Goal: Ask a question: Seek information or help from site administrators or community

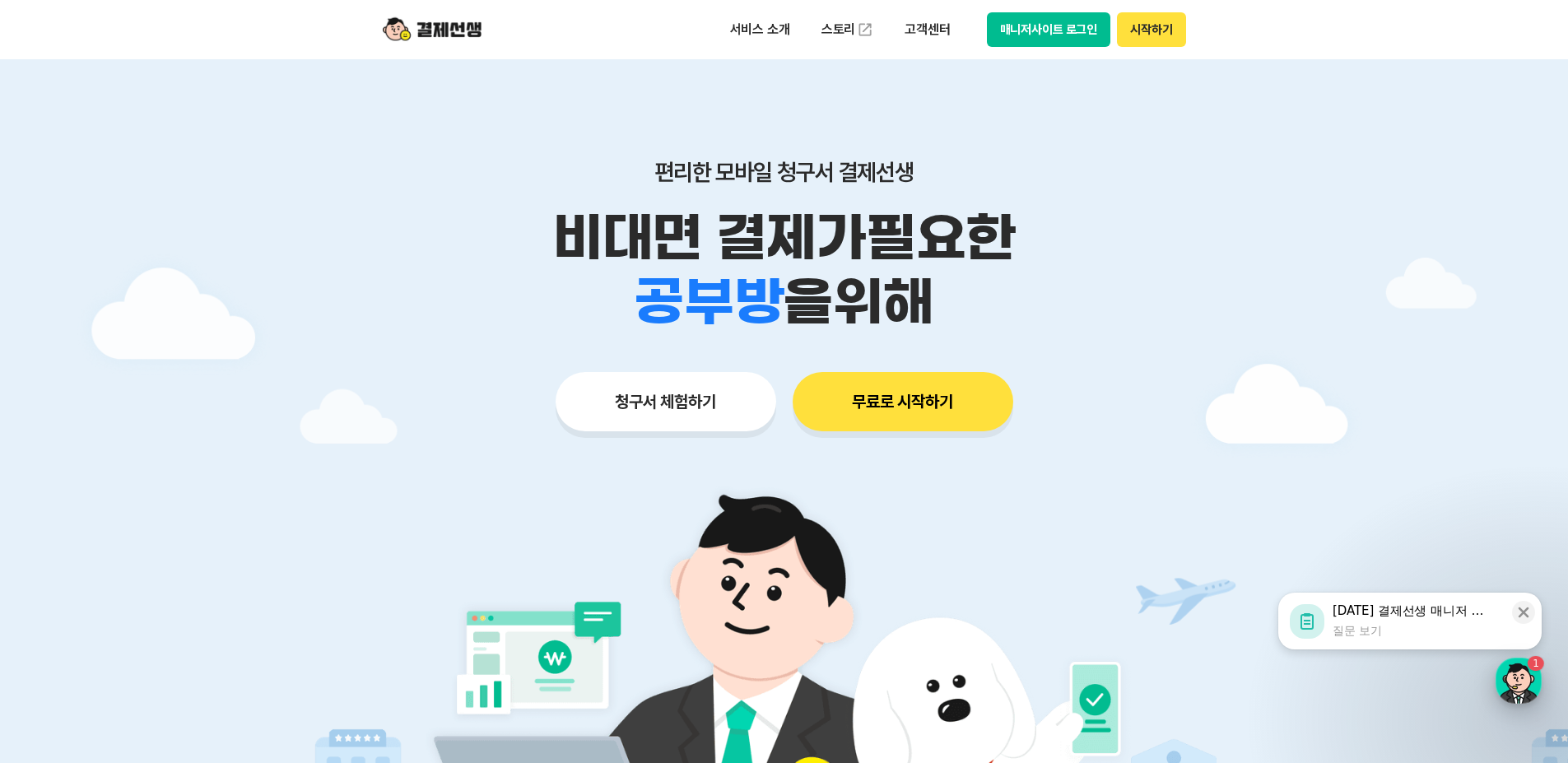
click at [1513, 675] on div "button" at bounding box center [1519, 681] width 46 height 46
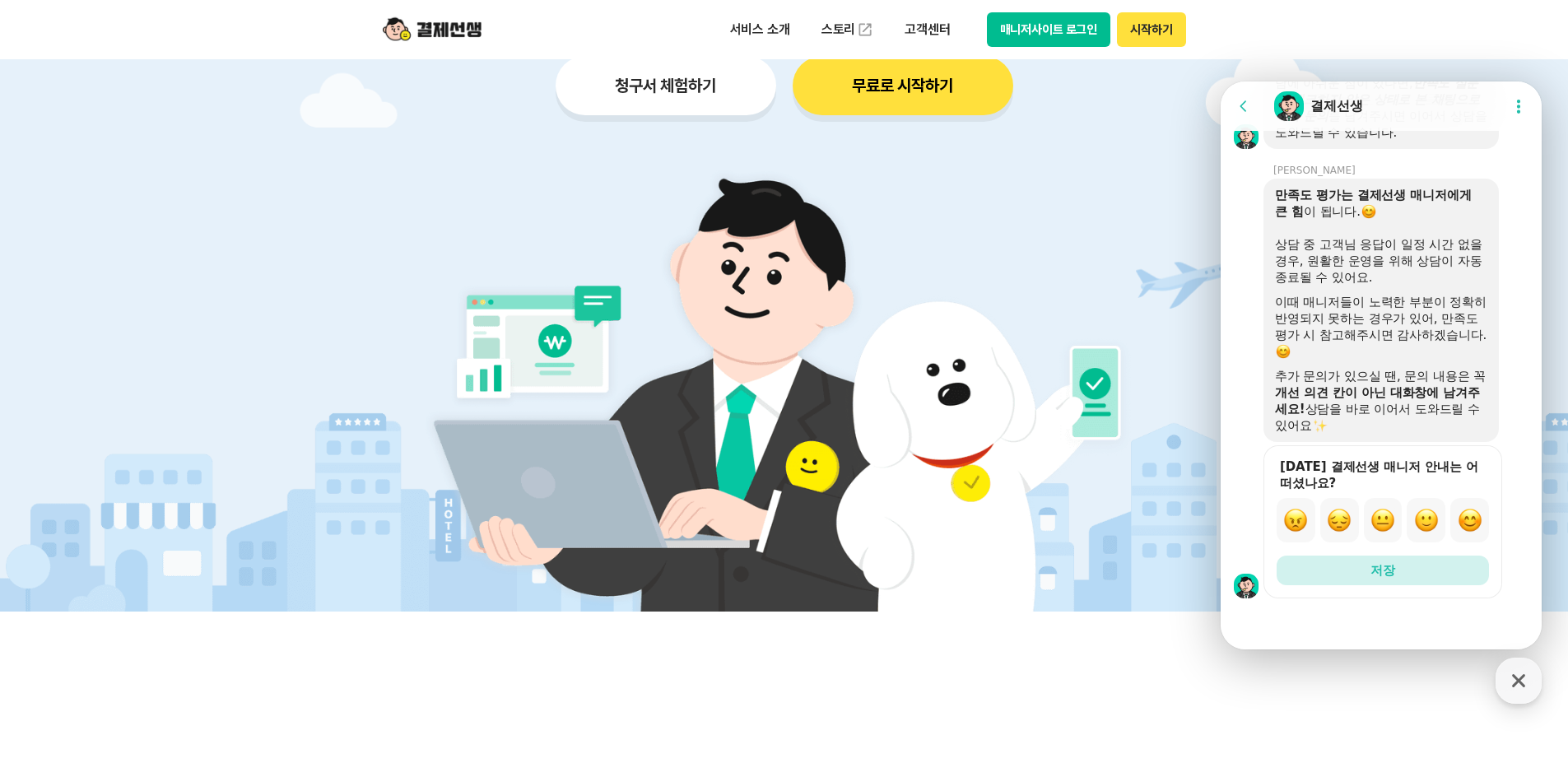
scroll to position [330, 0]
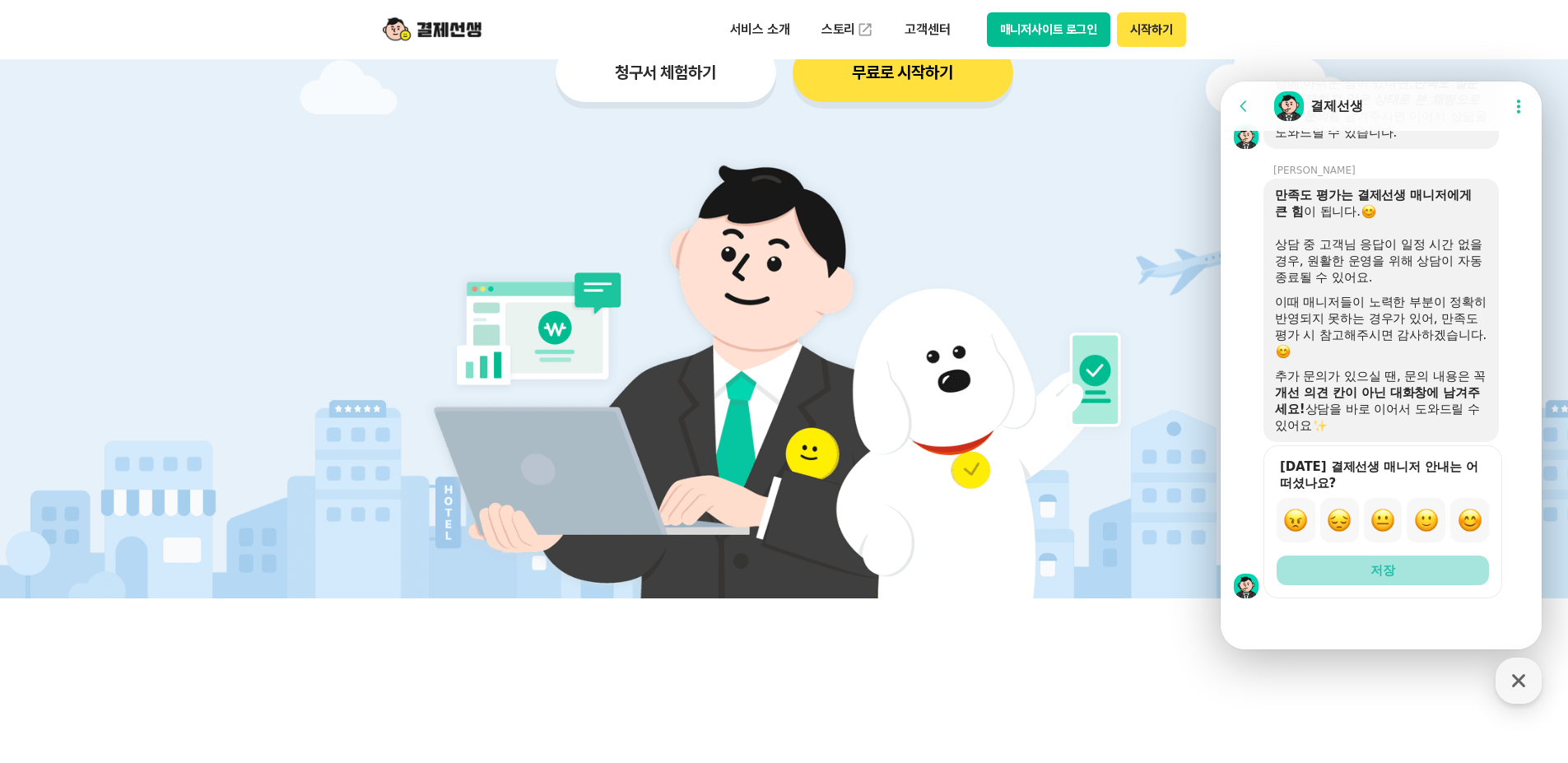
click at [1360, 571] on button "저장" at bounding box center [1383, 570] width 213 height 29
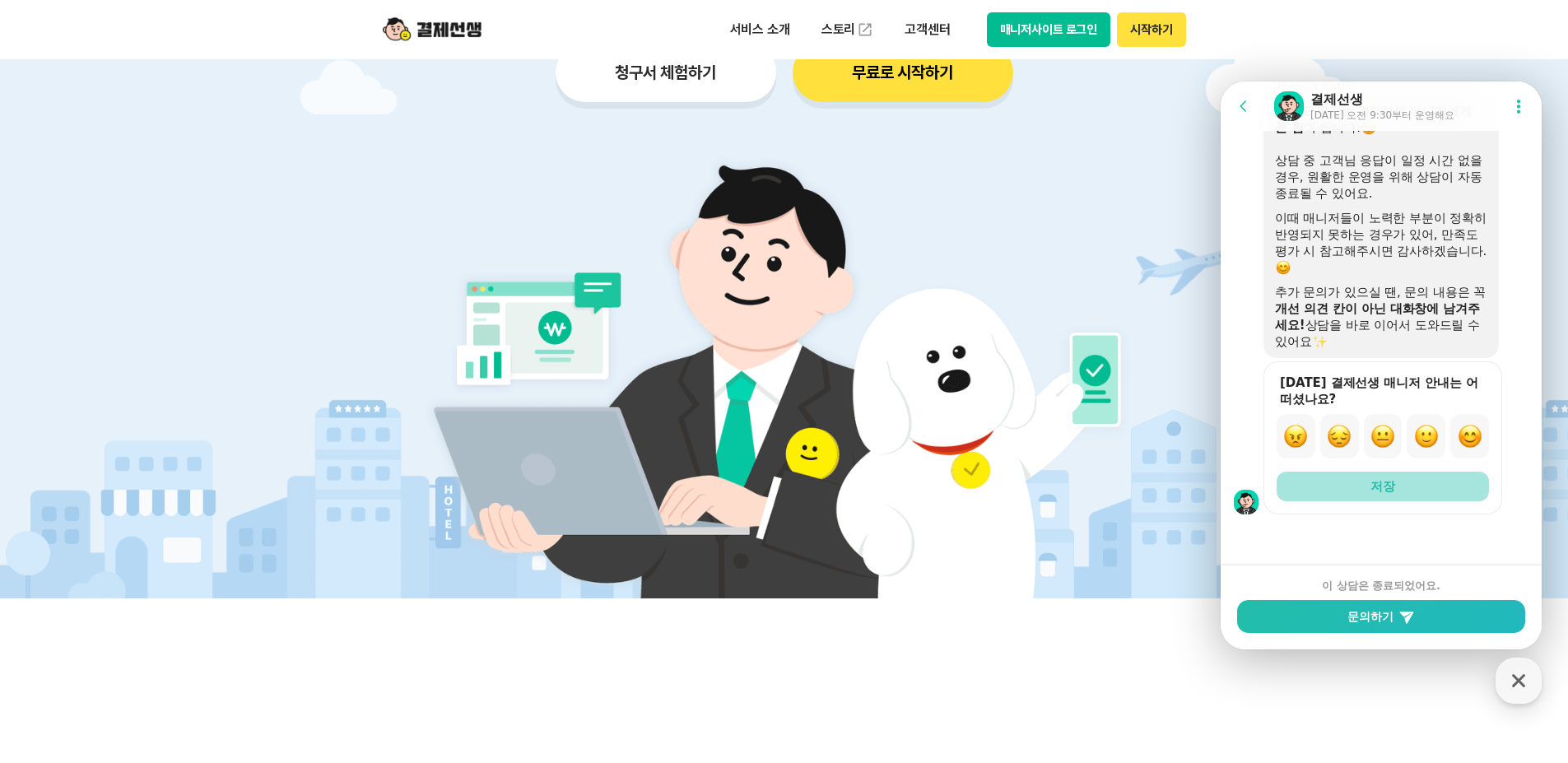
scroll to position [2905, 0]
click at [1383, 615] on button "문의하기" at bounding box center [1381, 616] width 288 height 33
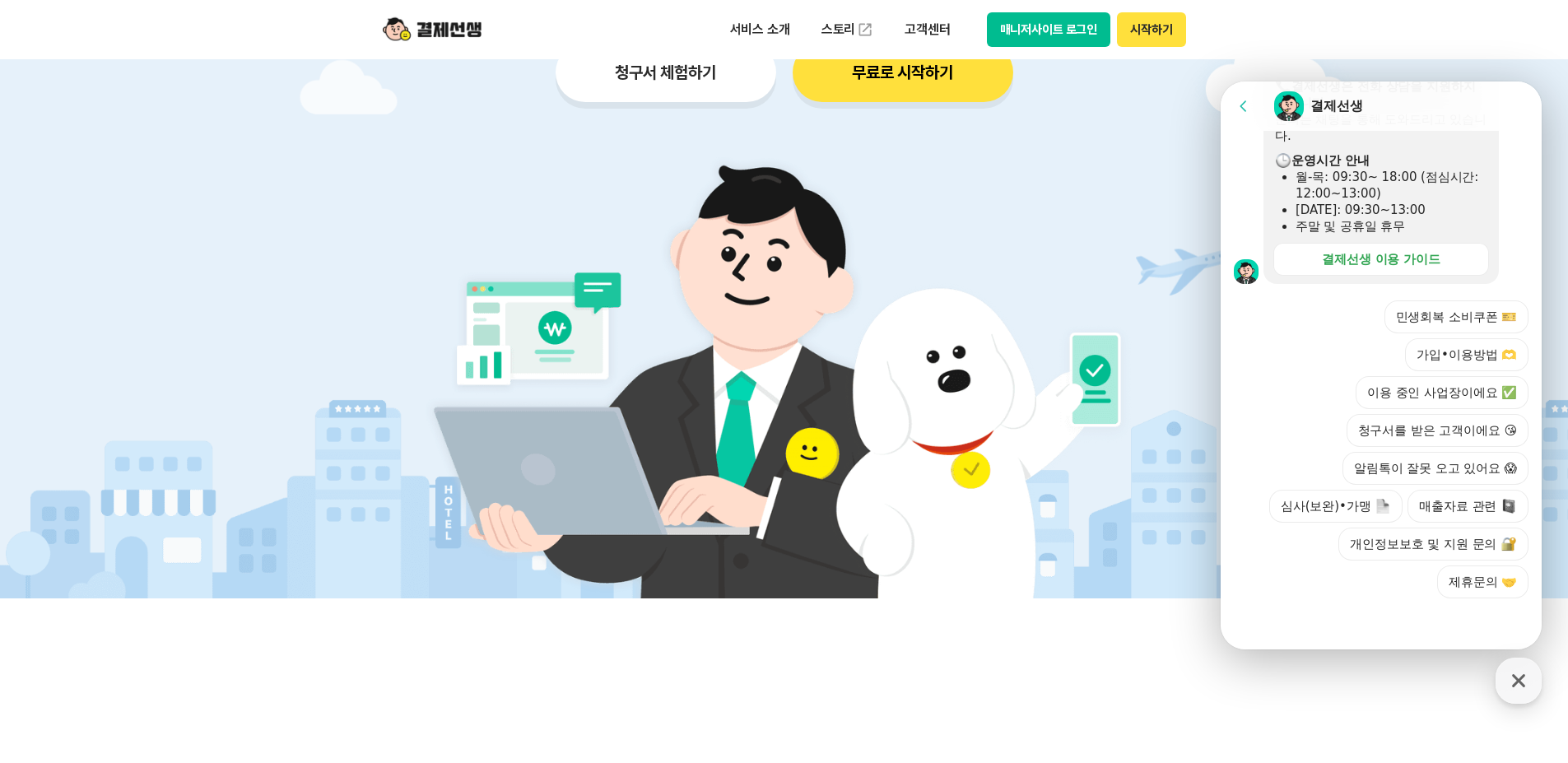
scroll to position [514, 0]
click at [1475, 385] on button "이용 중인 사업장이에요 ✅" at bounding box center [1441, 392] width 172 height 33
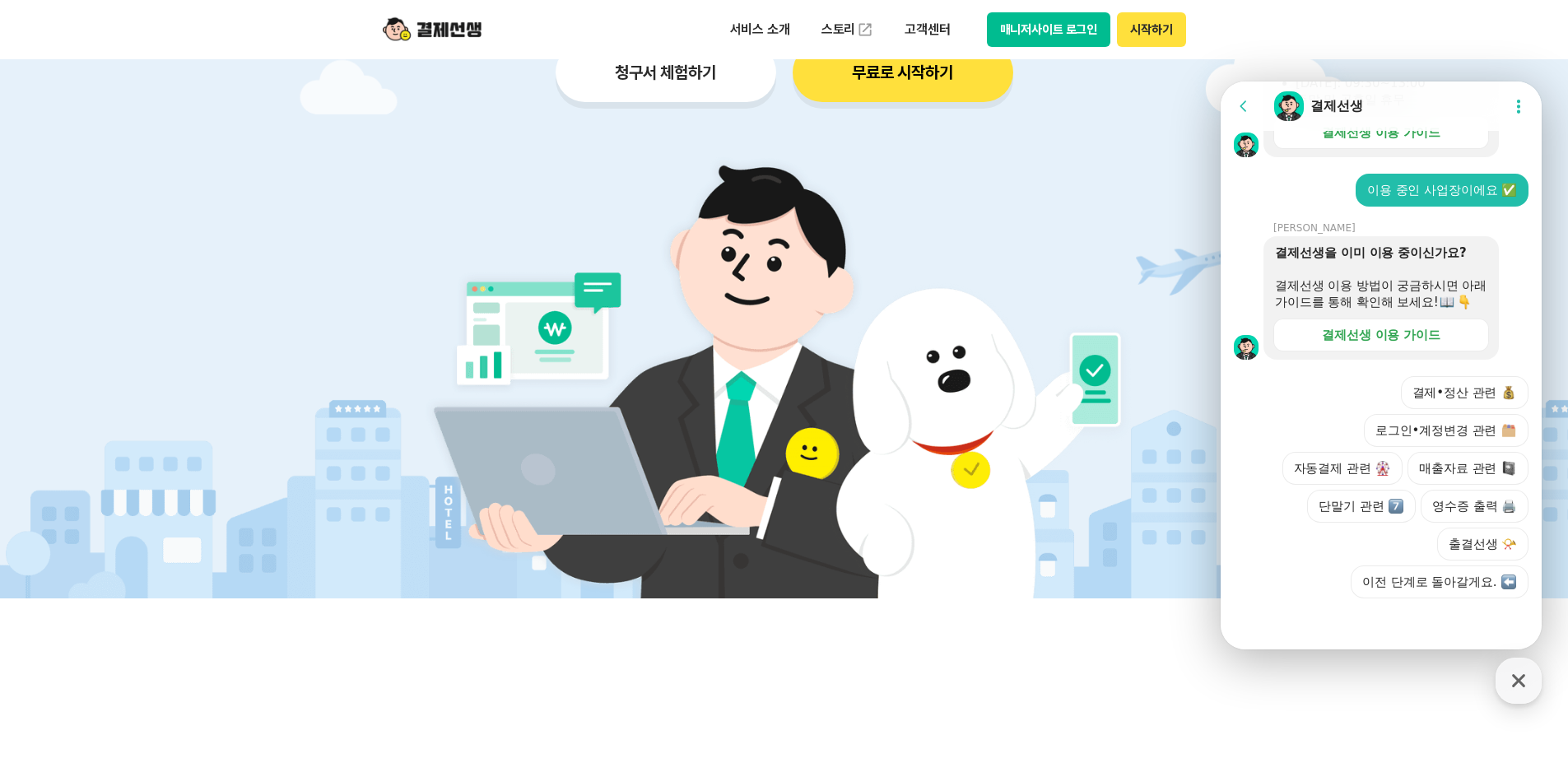
scroll to position [657, 0]
click at [1445, 392] on button "결제•정산 관련" at bounding box center [1465, 392] width 129 height 33
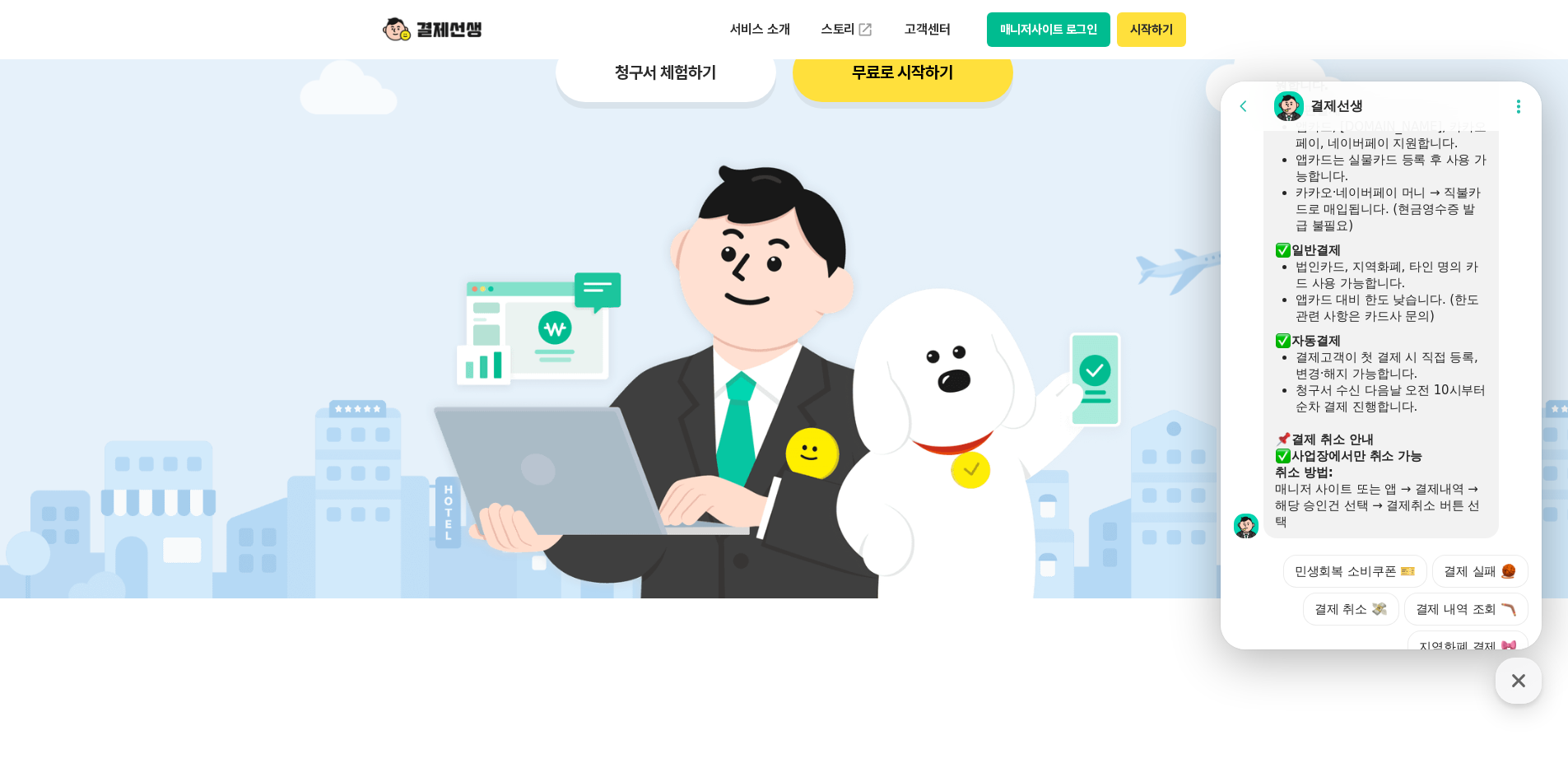
scroll to position [1221, 0]
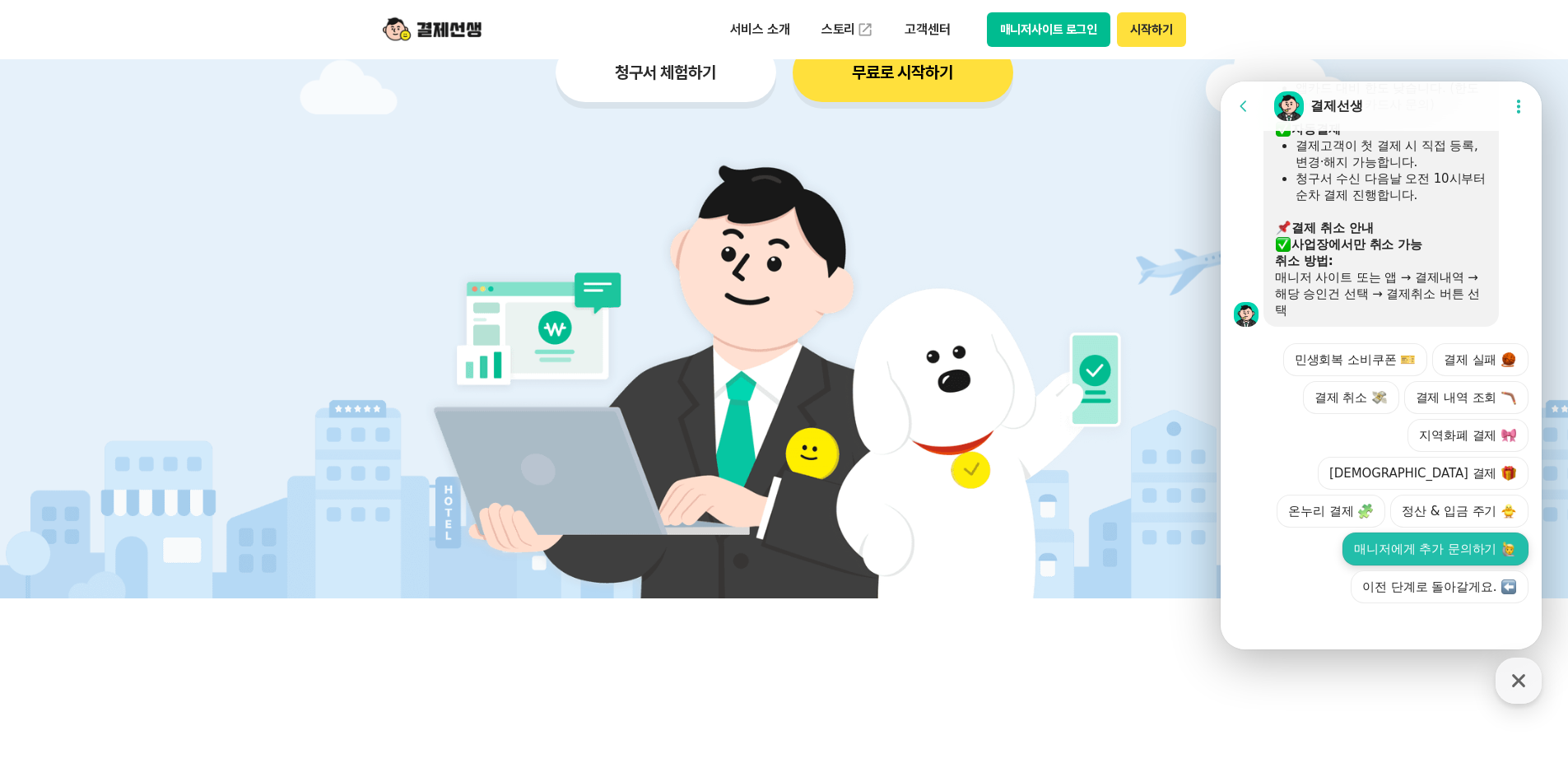
click at [1439, 544] on button "매니저에게 추가 문의하기" at bounding box center [1436, 549] width 186 height 33
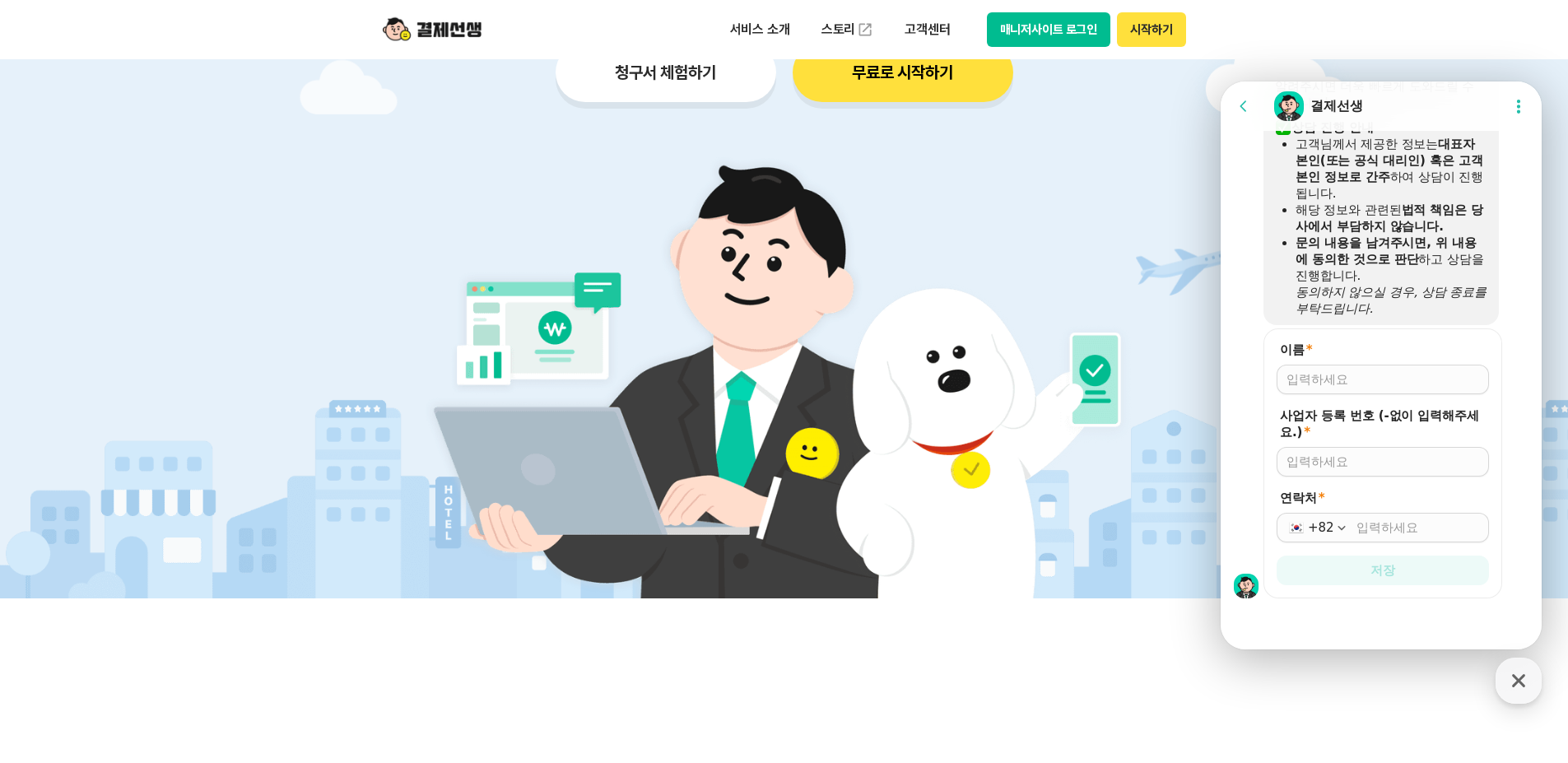
scroll to position [1623, 0]
click at [1346, 373] on input "이름 *" at bounding box center [1383, 380] width 193 height 16
type input "은효성"
click at [1333, 456] on input "사업자 등록 번호 (-없이 입력해주세요.) *" at bounding box center [1383, 462] width 193 height 16
type input "3589401417"
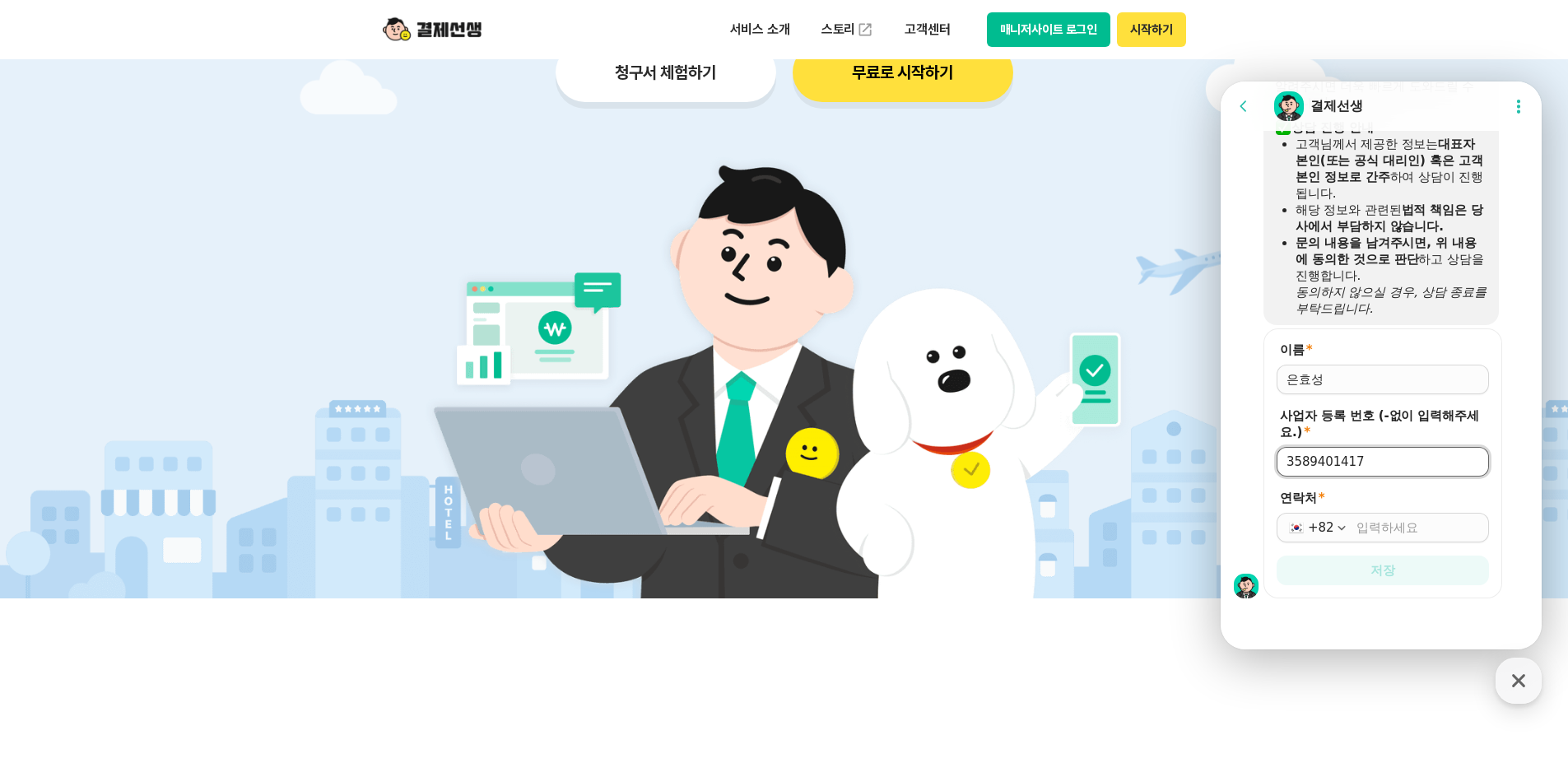
click at [1398, 529] on input "연락처 *" at bounding box center [1417, 527] width 122 height 16
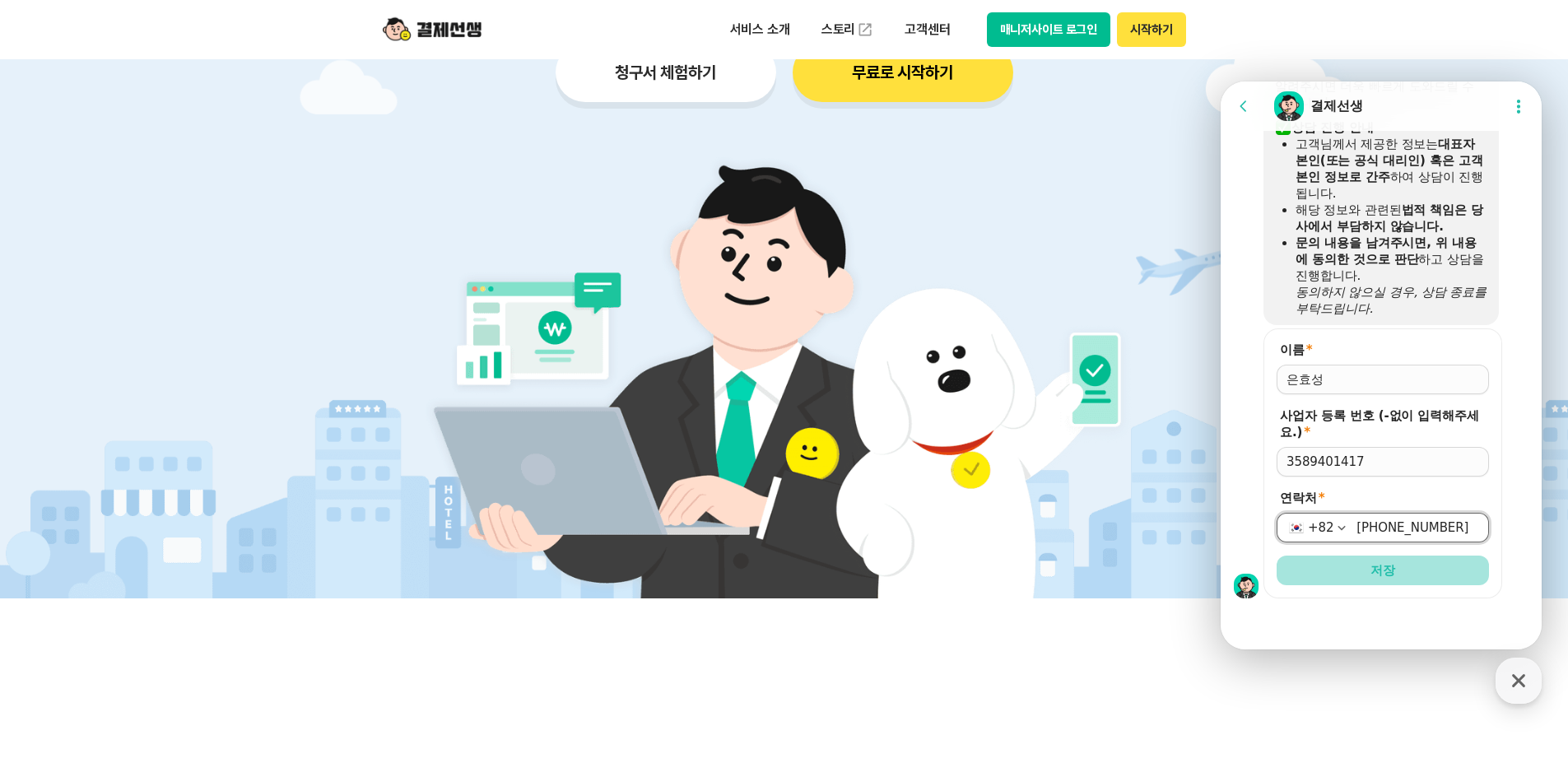
type input "[PHONE_NUMBER]"
click at [1369, 580] on button "저장" at bounding box center [1383, 570] width 213 height 29
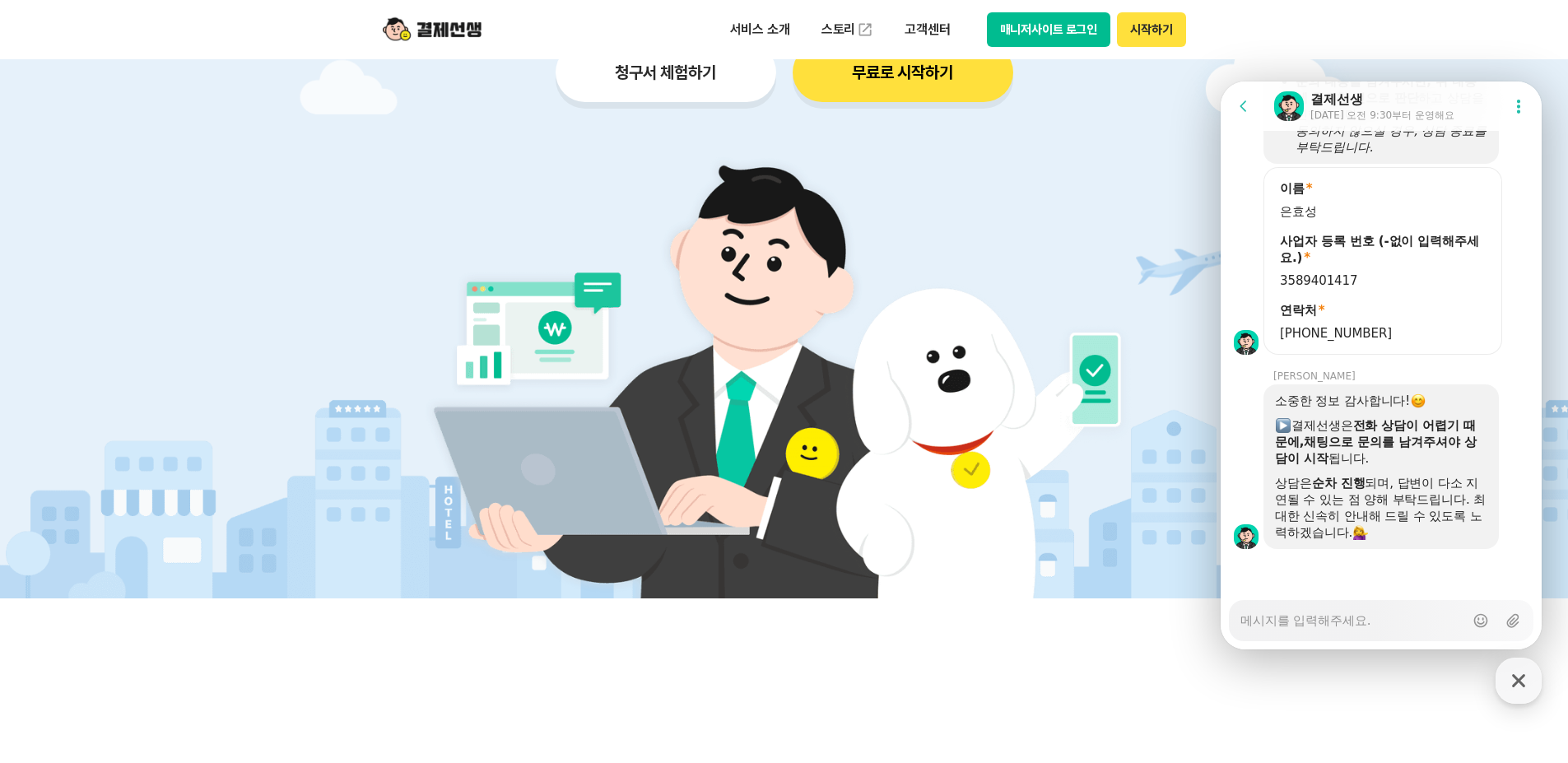
scroll to position [1785, 0]
click at [1336, 623] on textarea "Messenger Input Textarea" at bounding box center [1353, 615] width 224 height 28
type textarea "x"
type textarea "G"
type textarea "x"
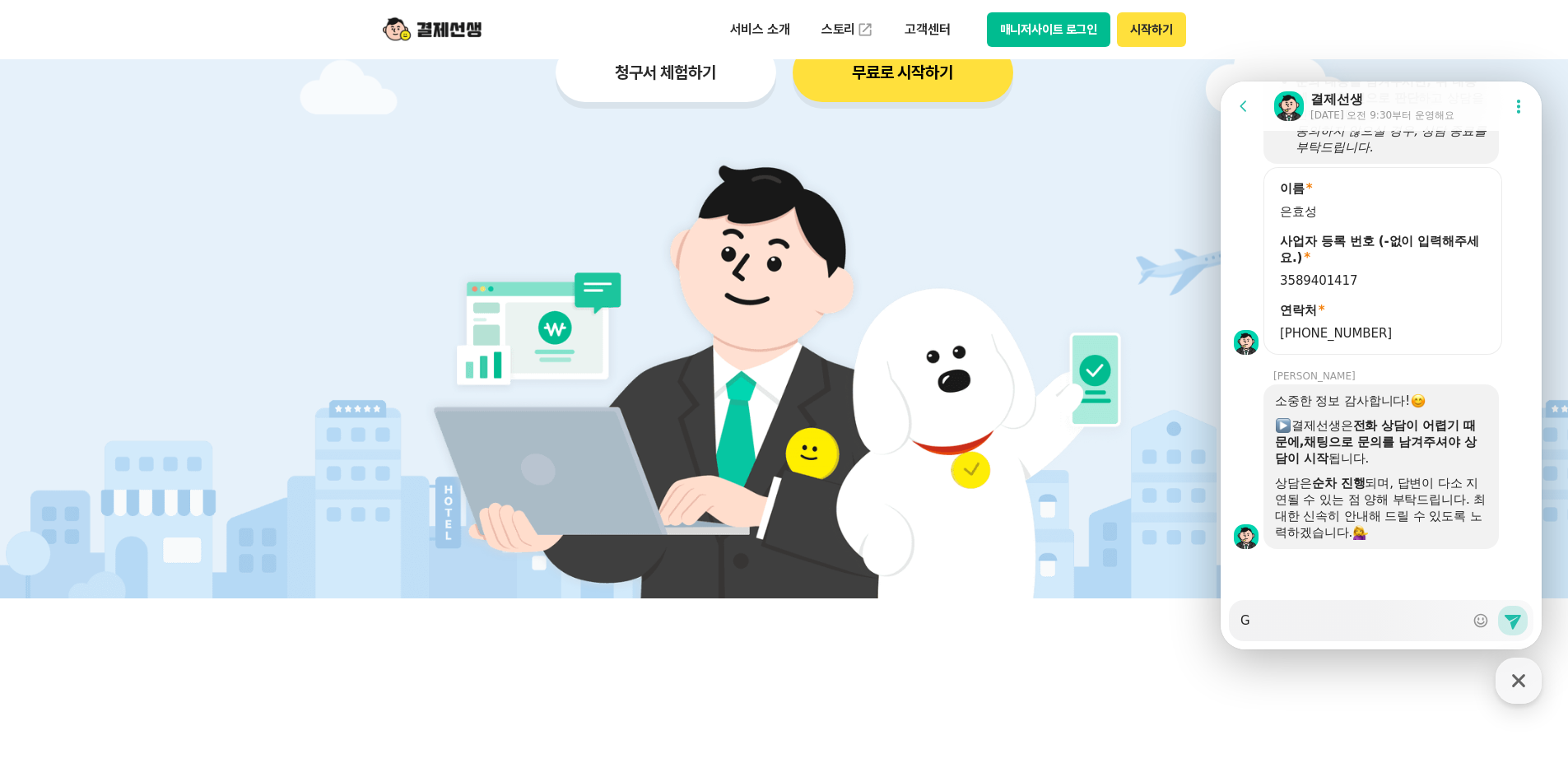
type textarea "GU"
type textarea "x"
type textarea "GUS"
type textarea "x"
type textarea "GUSE"
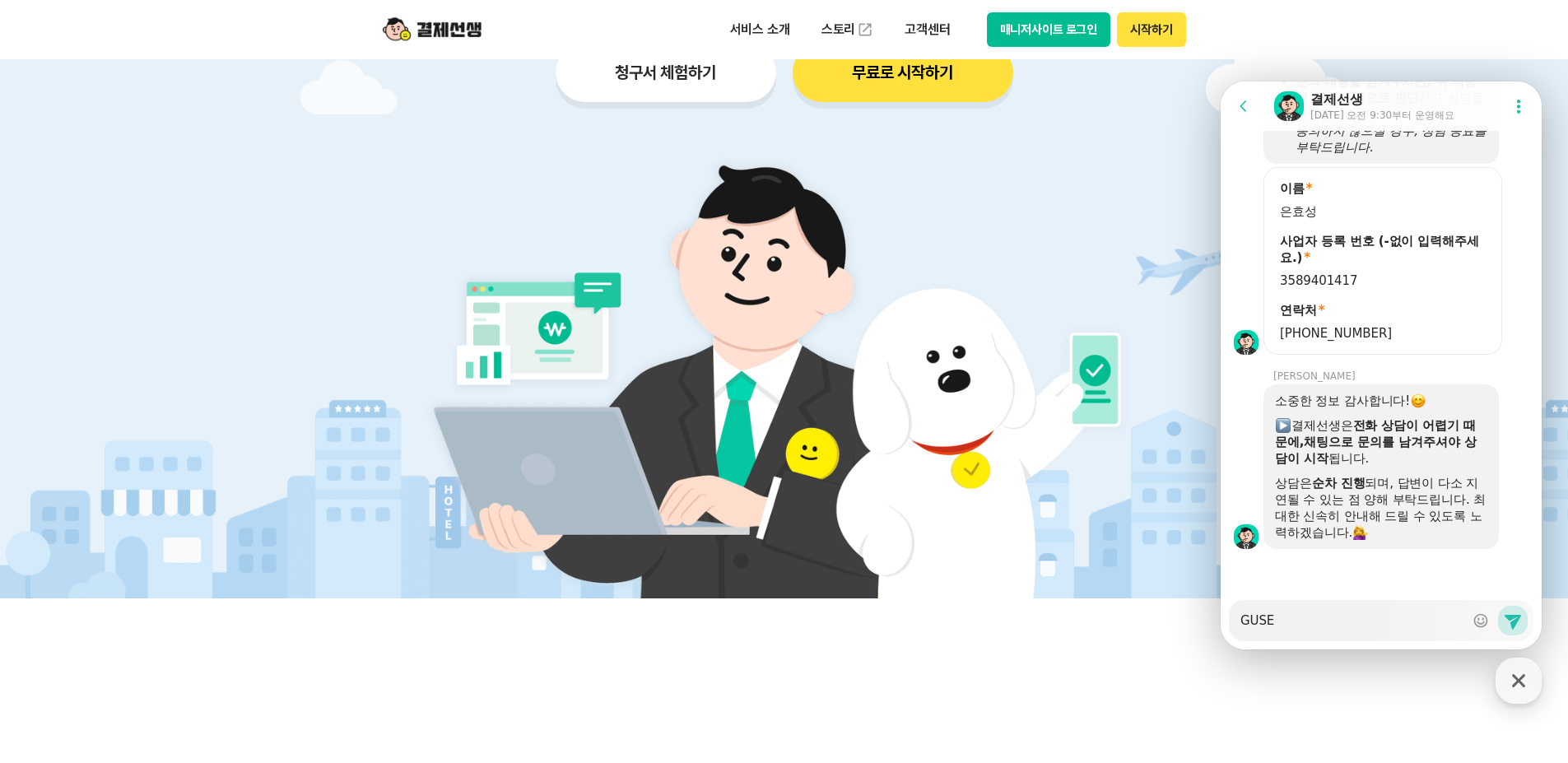
type textarea "x"
type textarea "GUSEO"
type textarea "x"
type textarea "GUSE"
type textarea "x"
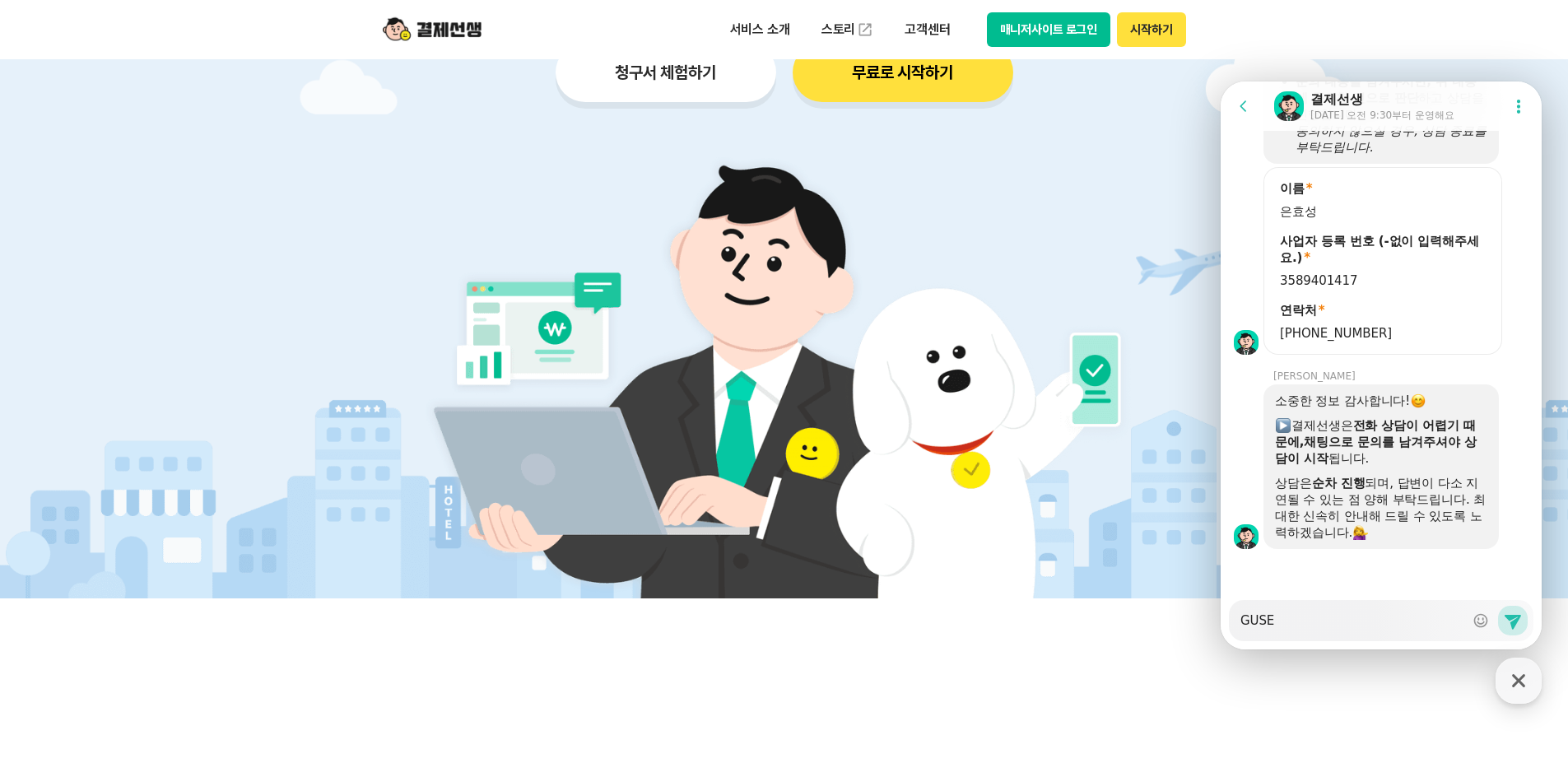
type textarea "GUS"
type textarea "x"
type textarea "GU"
type textarea "x"
type textarea "G"
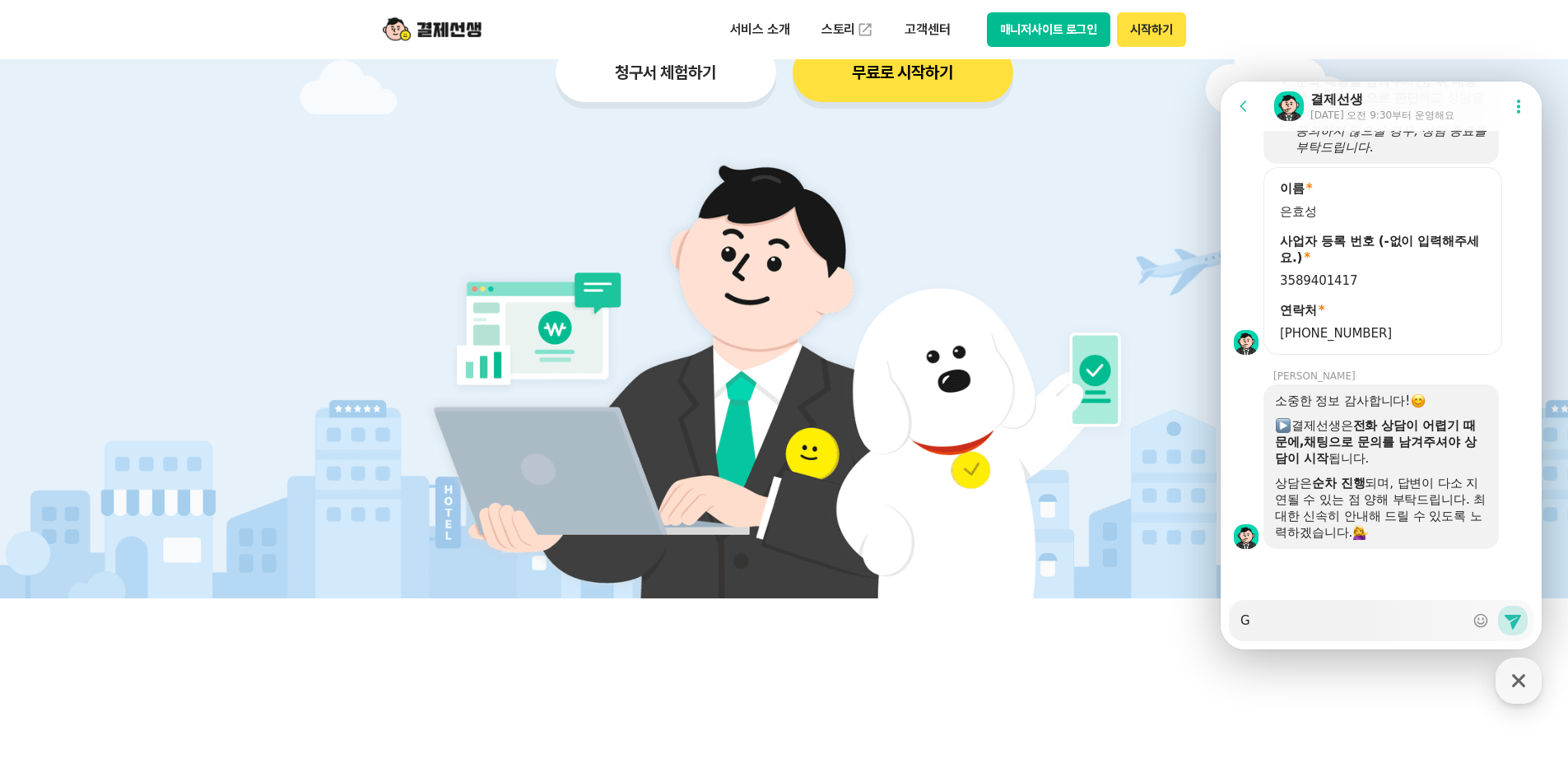
type textarea "x"
type textarea "ㅎ"
type textarea "x"
type textarea "혀"
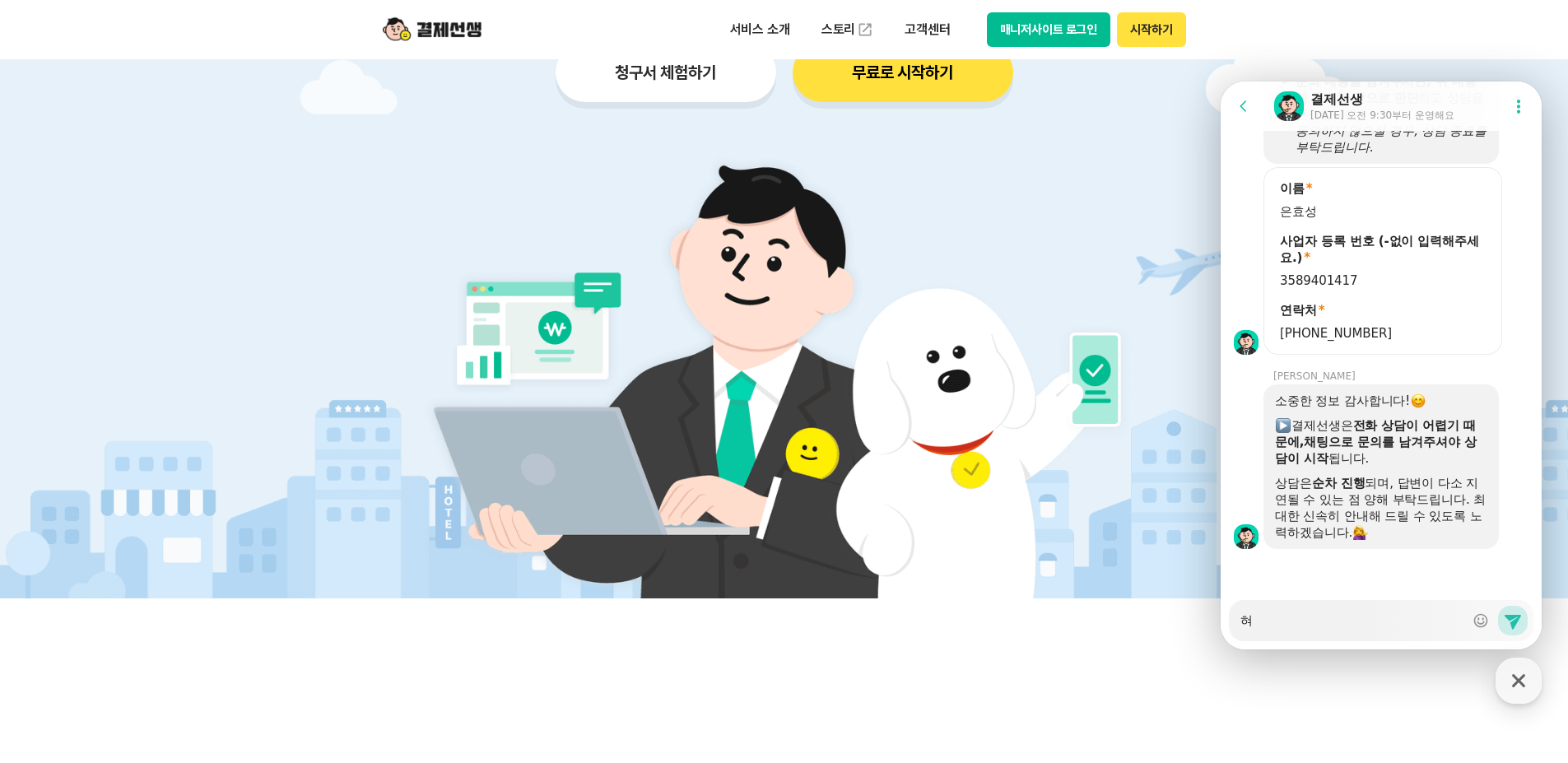
type textarea "x"
type textarea "현"
type textarea "x"
type textarea "현ㄷ"
type textarea "x"
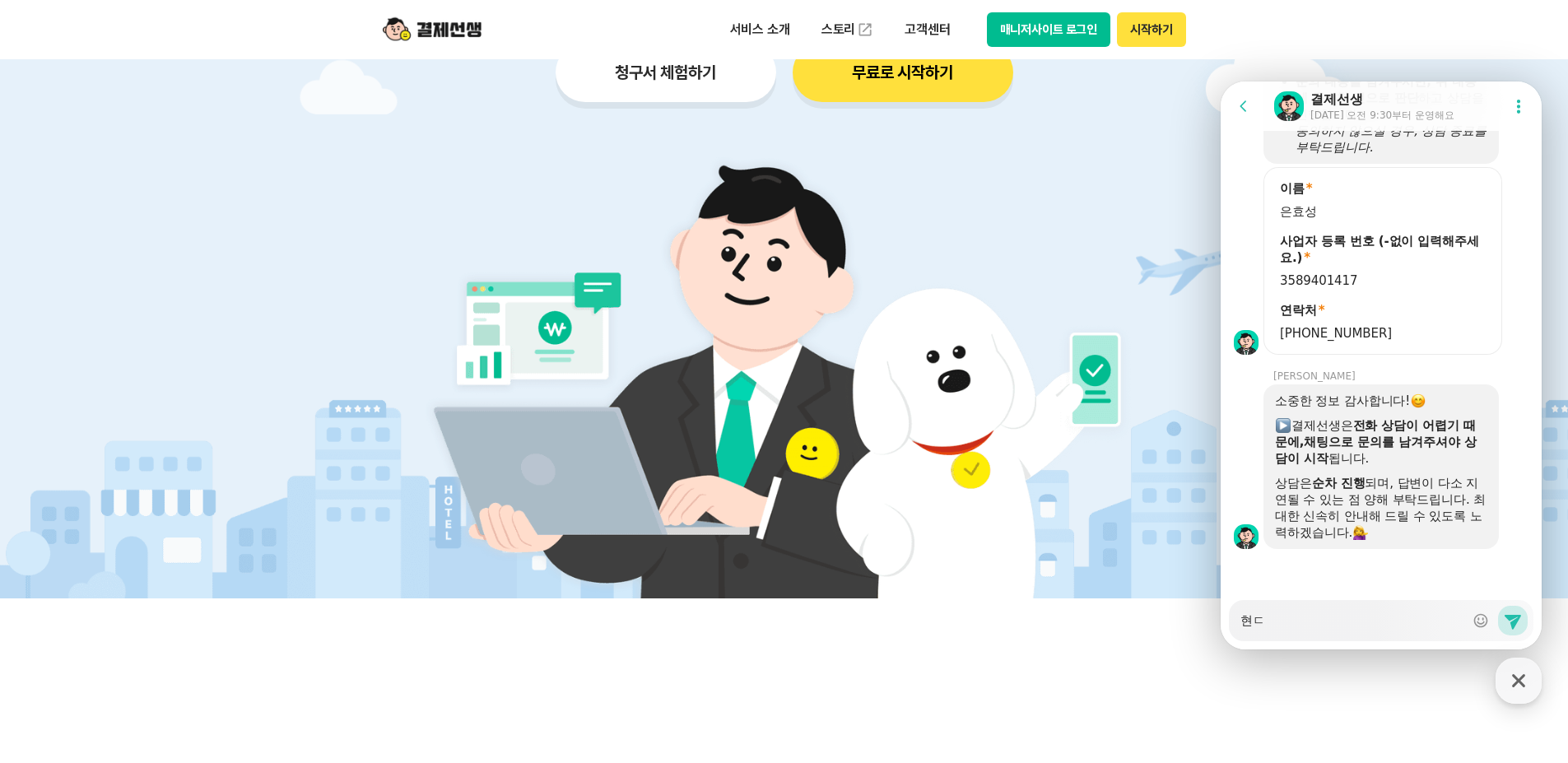
type textarea "현대"
type textarea "x"
type textarea "현댘"
type textarea "x"
type textarea "현대카"
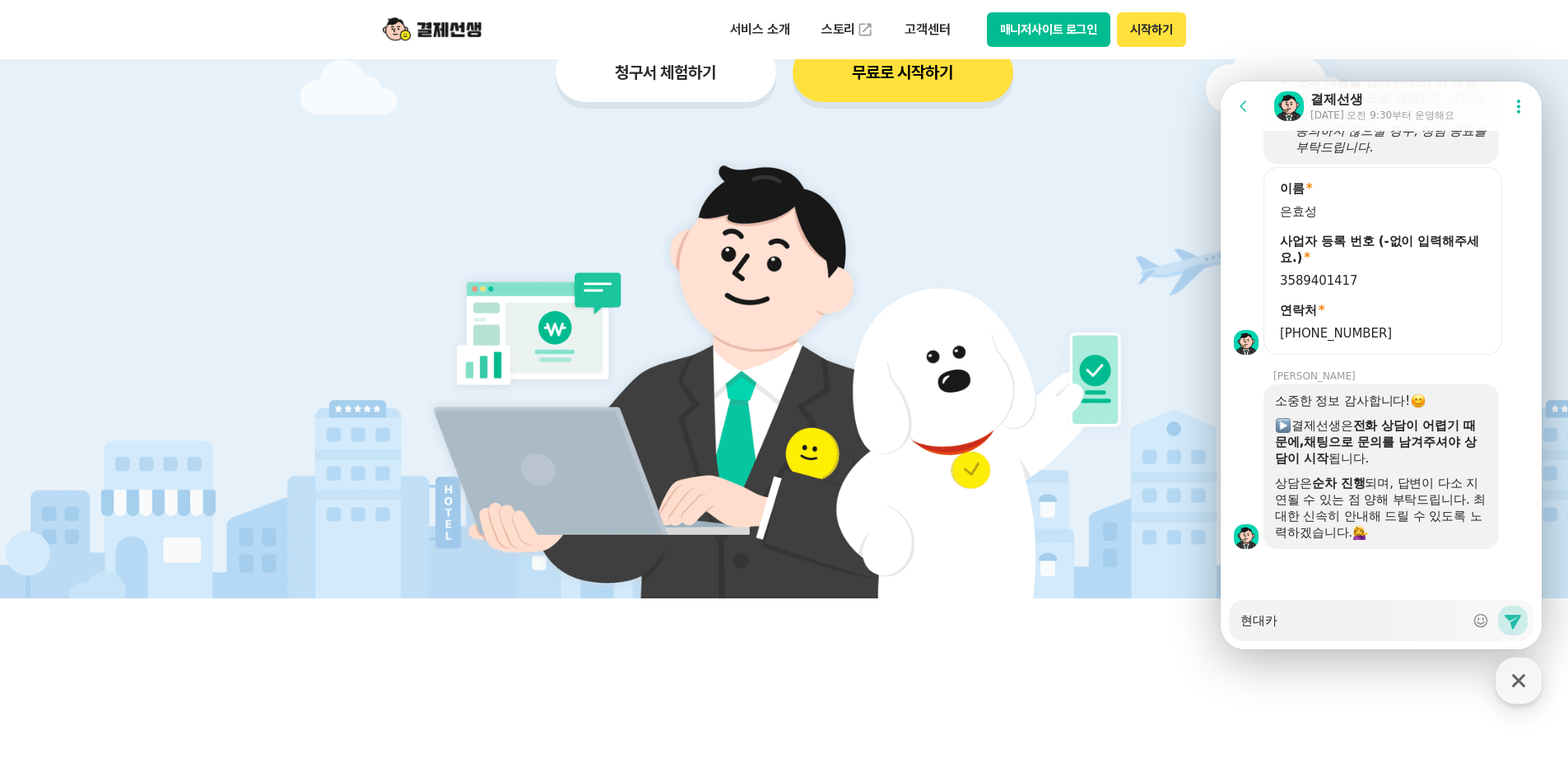
type textarea "x"
type textarea "현대칻"
type textarea "x"
type textarea "현대카드"
type textarea "x"
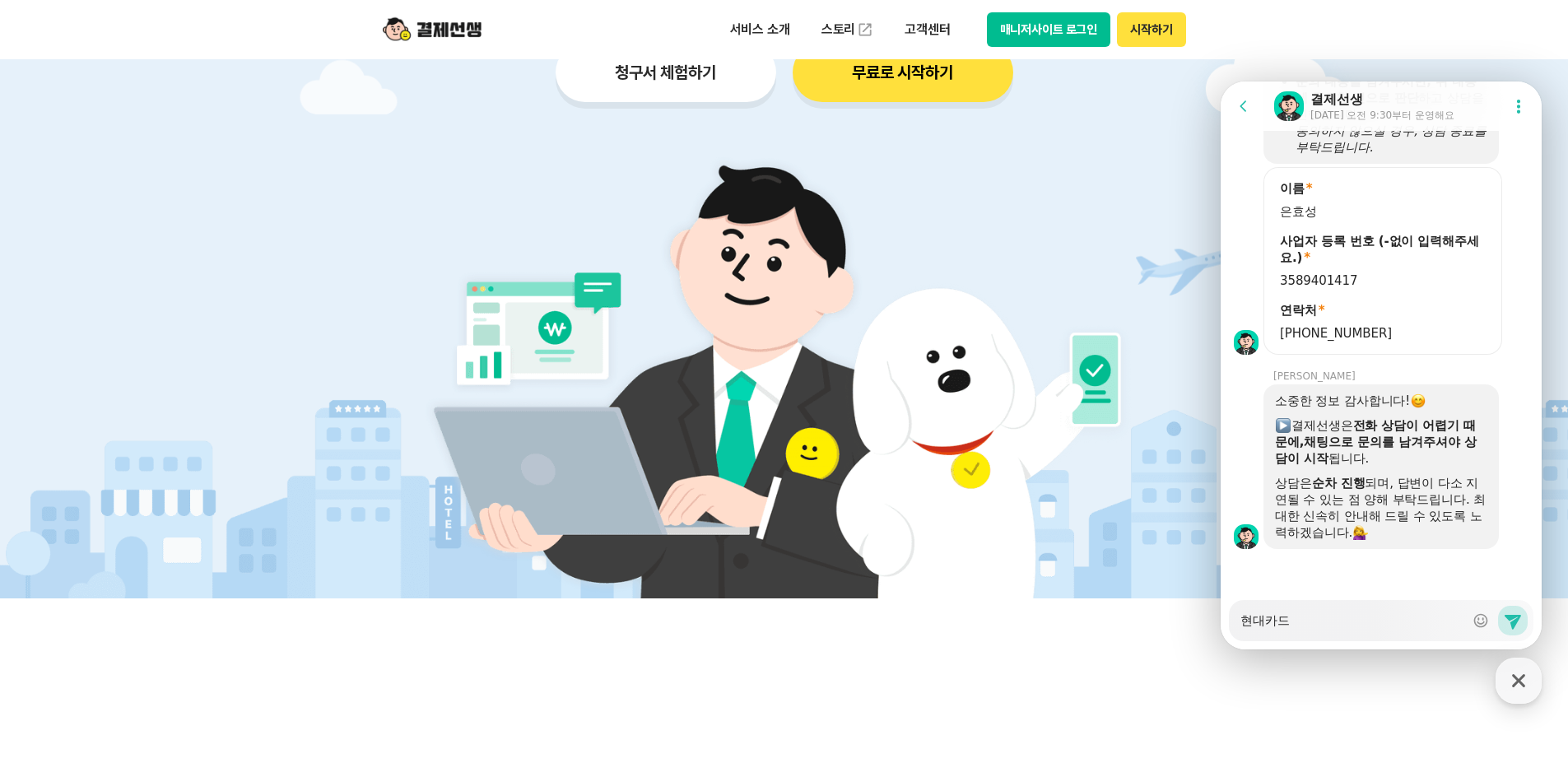
type textarea "현대카드"
type textarea "x"
type textarea "현대카드 ㅂ"
type textarea "x"
type textarea "현대카드 비"
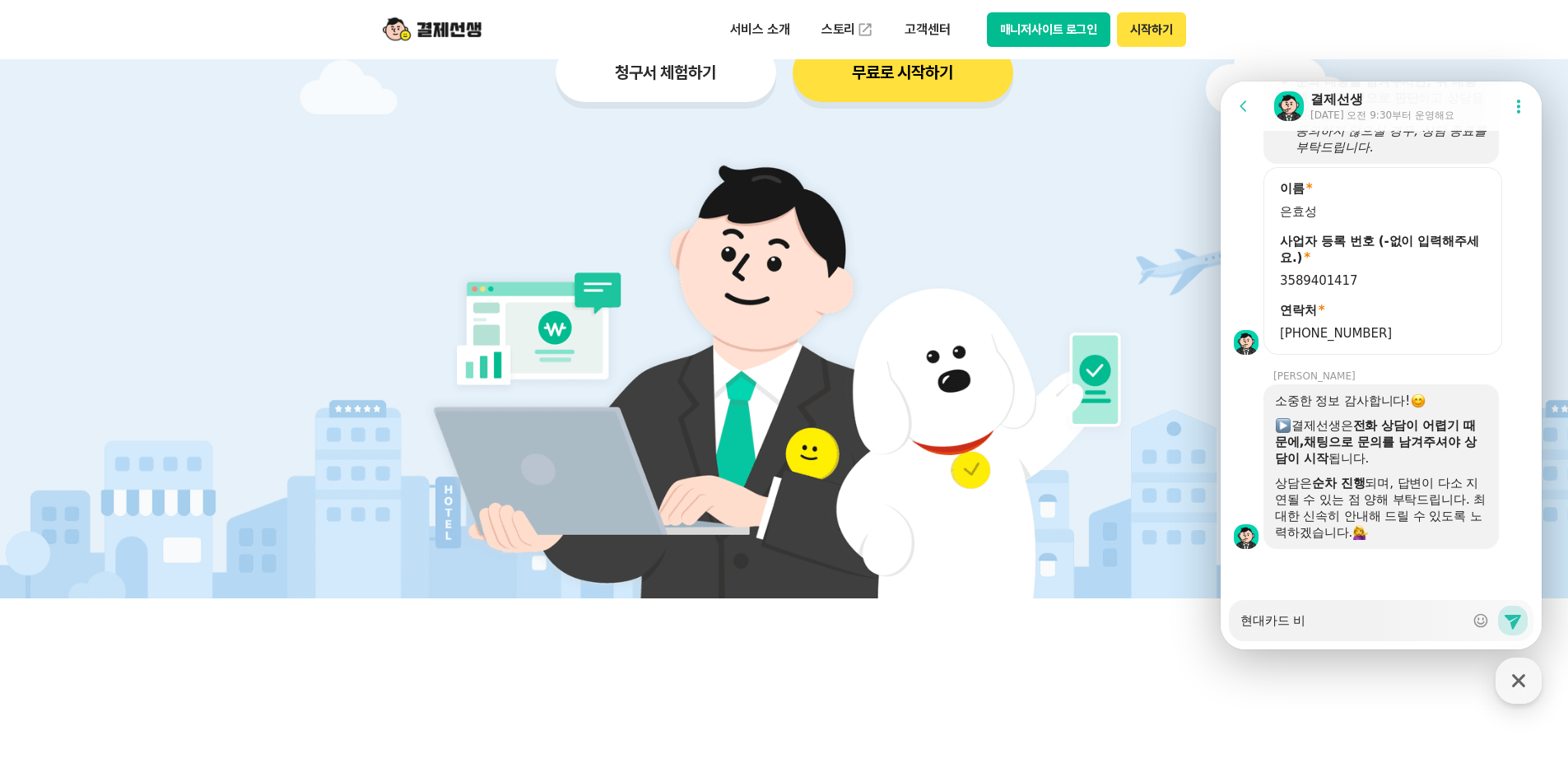
type textarea "x"
type textarea "현대카드 빋"
type textarea "x"
type textarea "현대카드 비대"
type textarea "x"
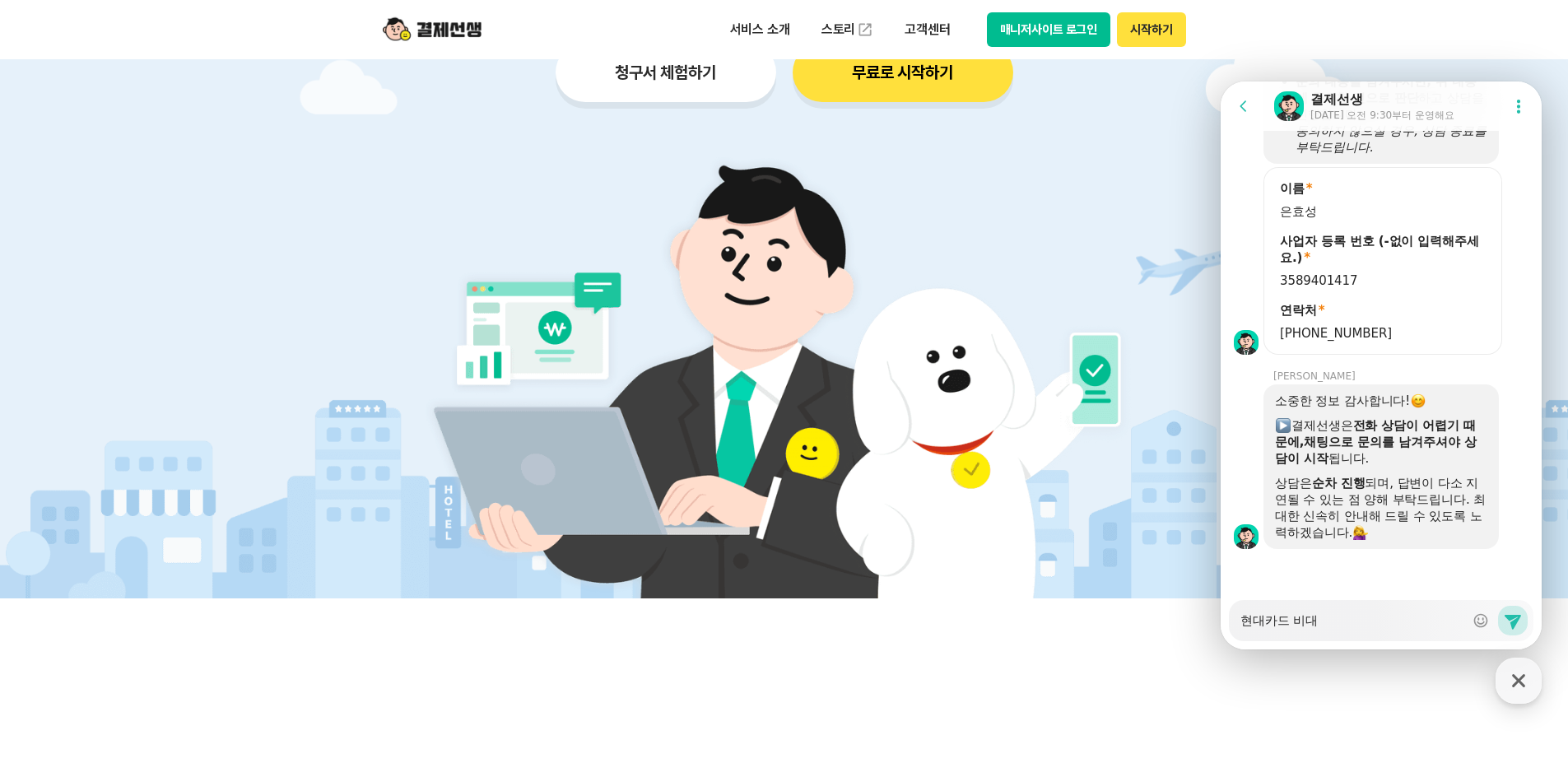
type textarea "현대카드 비댐"
type textarea "x"
type textarea "현대카드 비대며"
type textarea "x"
type textarea "현대카드 비대면"
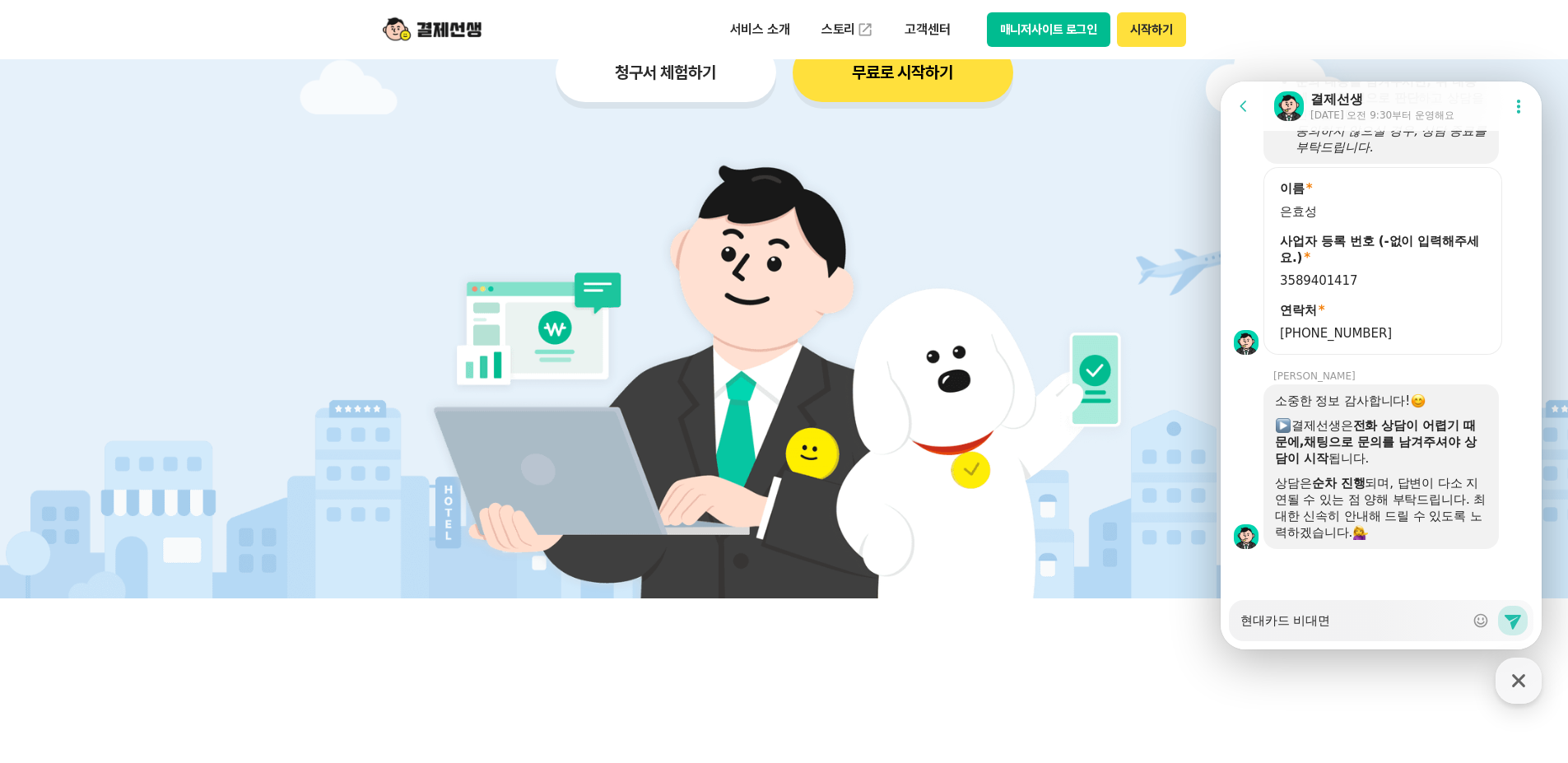
type textarea "x"
type textarea "현대카드 비대면"
type textarea "x"
type textarea "현대카드 비대면 ㄱ"
type textarea "x"
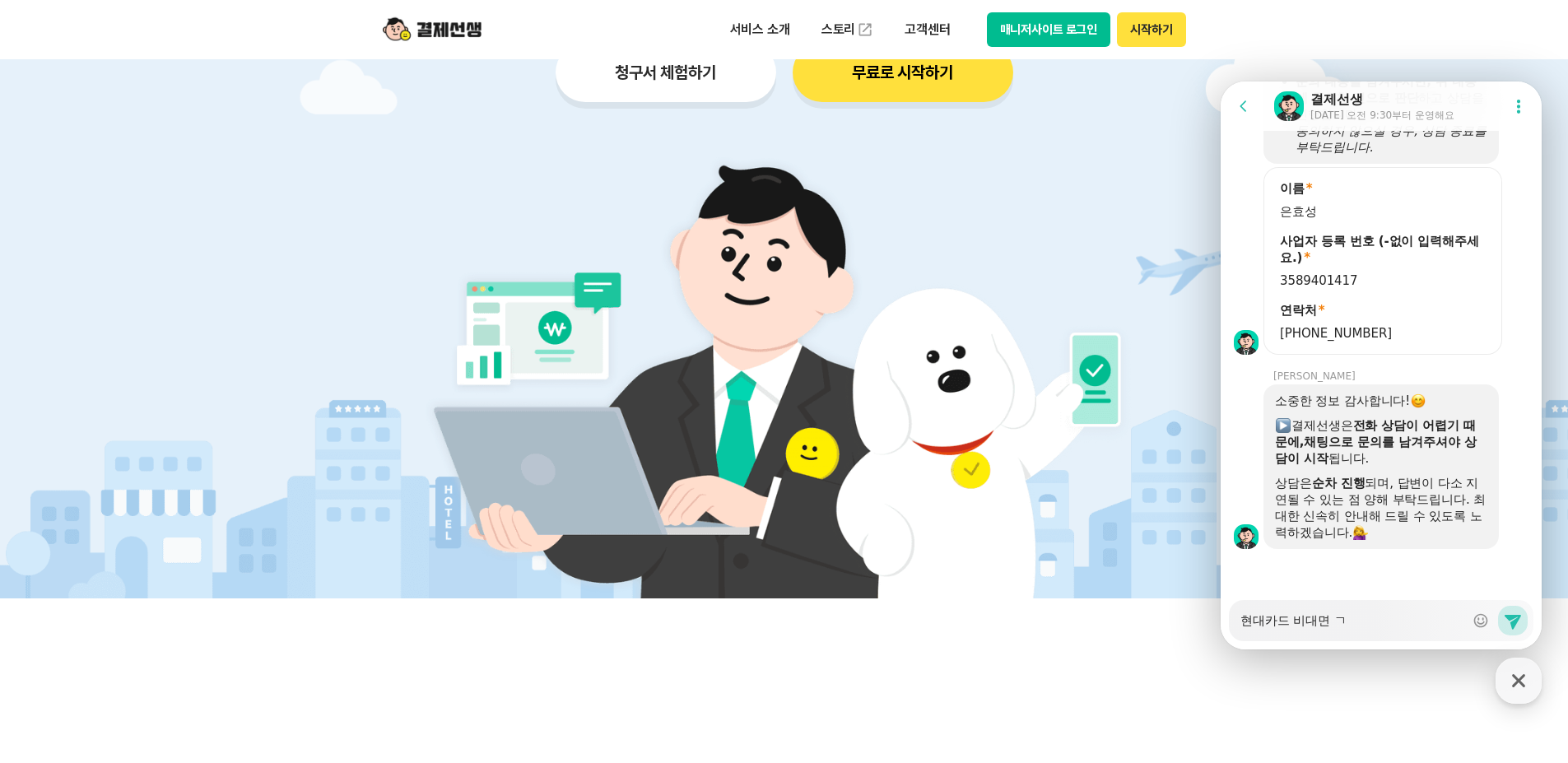
type textarea "현대카드 비대면 겨"
type textarea "x"
type textarea "현대카드 비대면 ㄱ"
type textarea "x"
type textarea "현대카드 비대면"
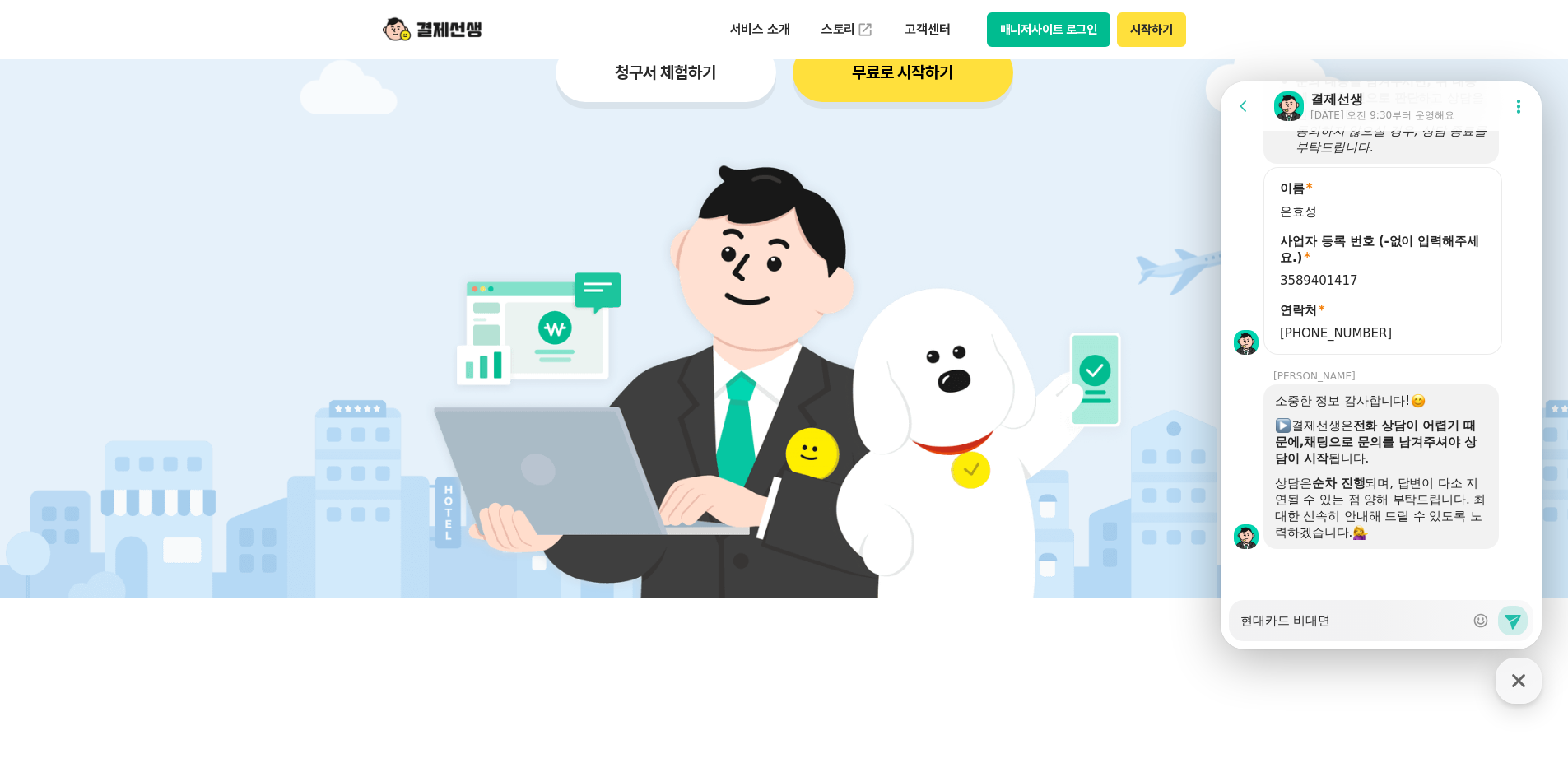
type textarea "x"
type textarea "현대카드 비대면 ㄱ"
type textarea "x"
type textarea "현대카드 비대면 겨"
type textarea "x"
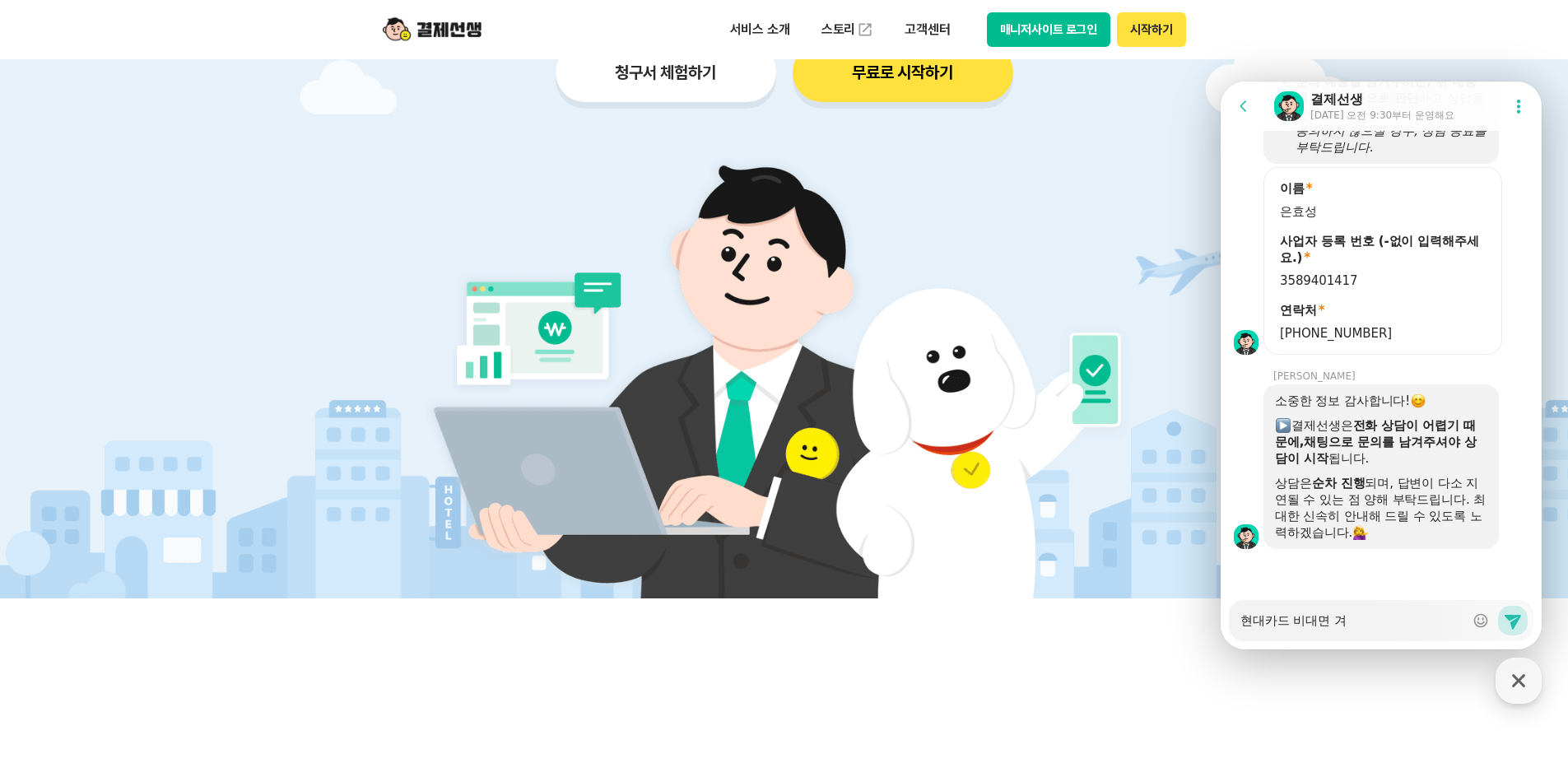
type textarea "현대카드 비대면 결"
type textarea "x"
type textarea "현대카드 비대면 결ㅈ"
type textarea "x"
type textarea "현대카드 비대면 결제"
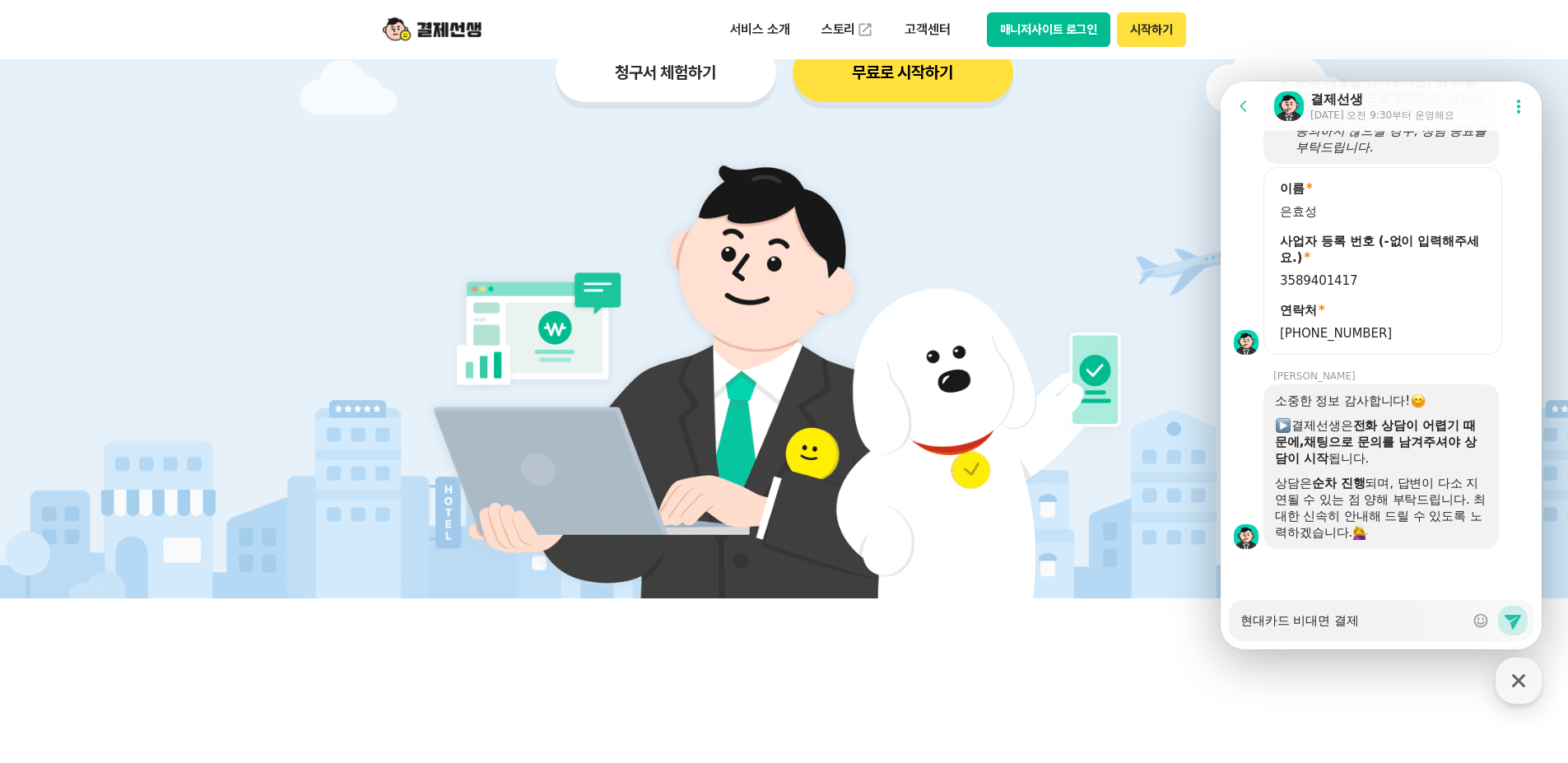
type textarea "x"
type textarea "현대카드 비대면 결제."
type textarea "x"
type textarea "현대카드 비대면 결제."
type textarea "x"
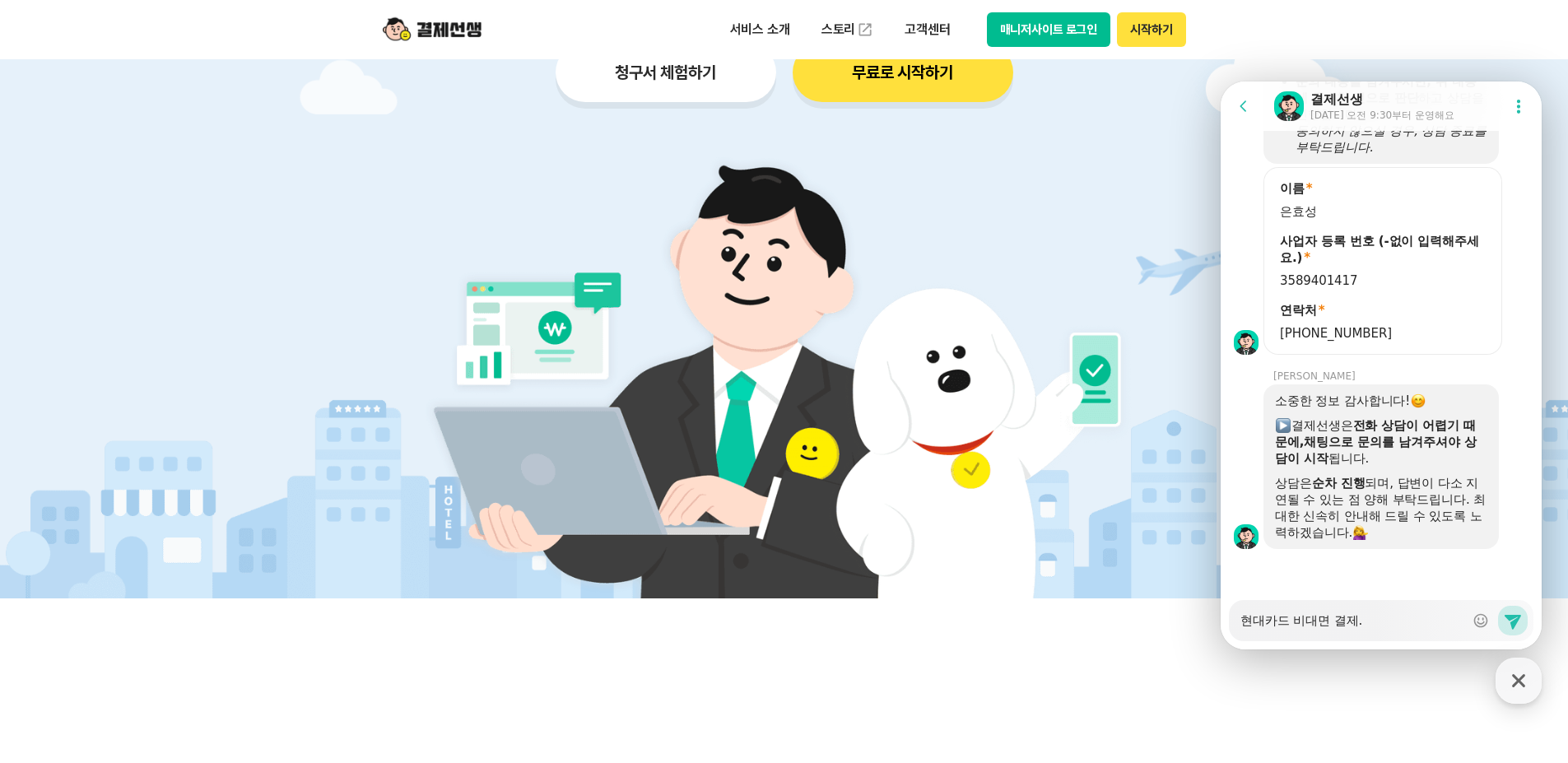
type textarea "현대카드 비대면 결제. ㅇ"
type textarea "x"
type textarea "현대카드 비대면 결제. 이"
type textarea "x"
type textarea "현대카드 비대면 결제. 일"
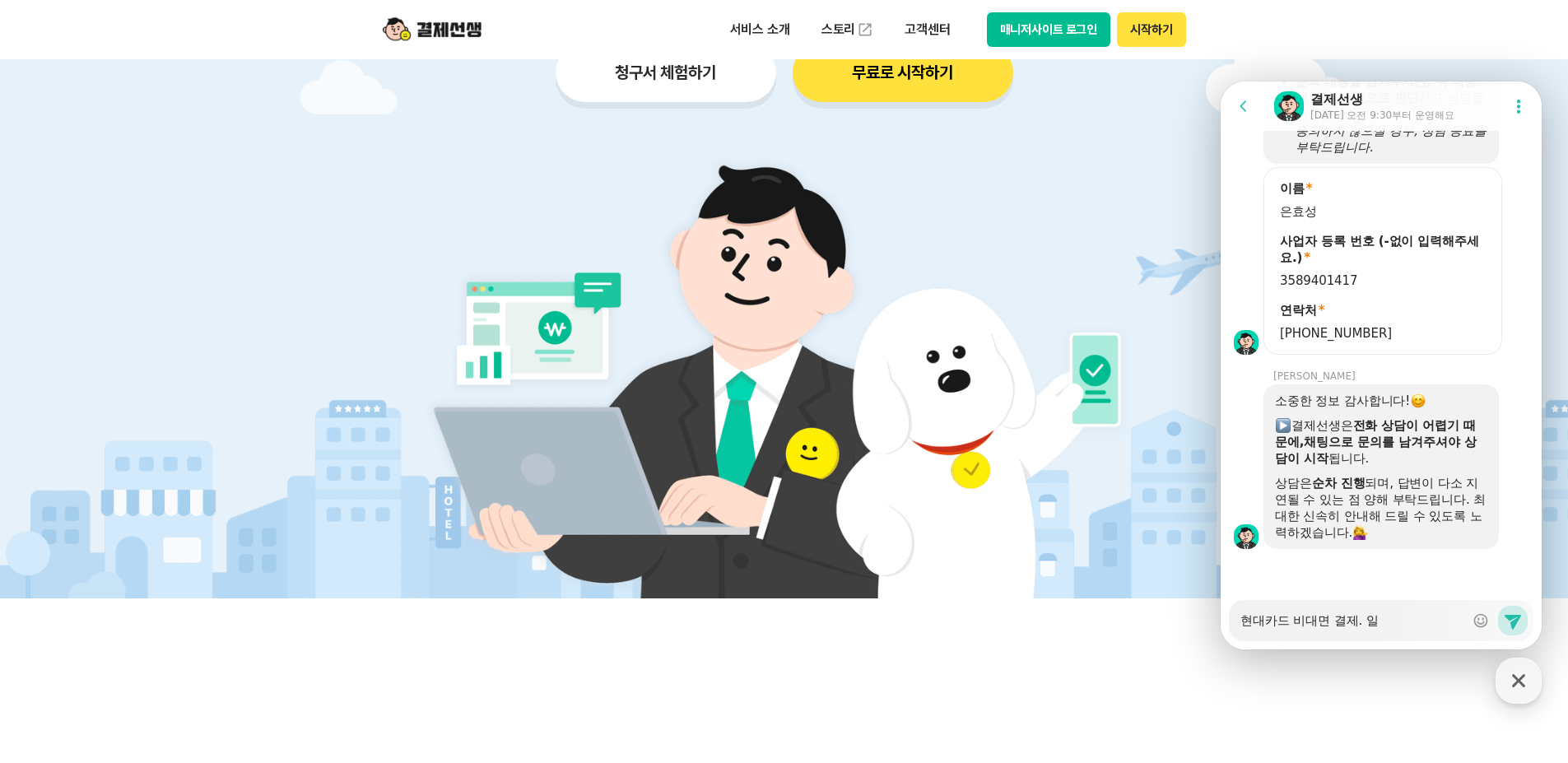
type textarea "x"
type textarea "현대카드 비대면 결제. [GEOGRAPHIC_DATA]"
type textarea "x"
type textarea "현대카드 비대면 결제. 일반"
type textarea "x"
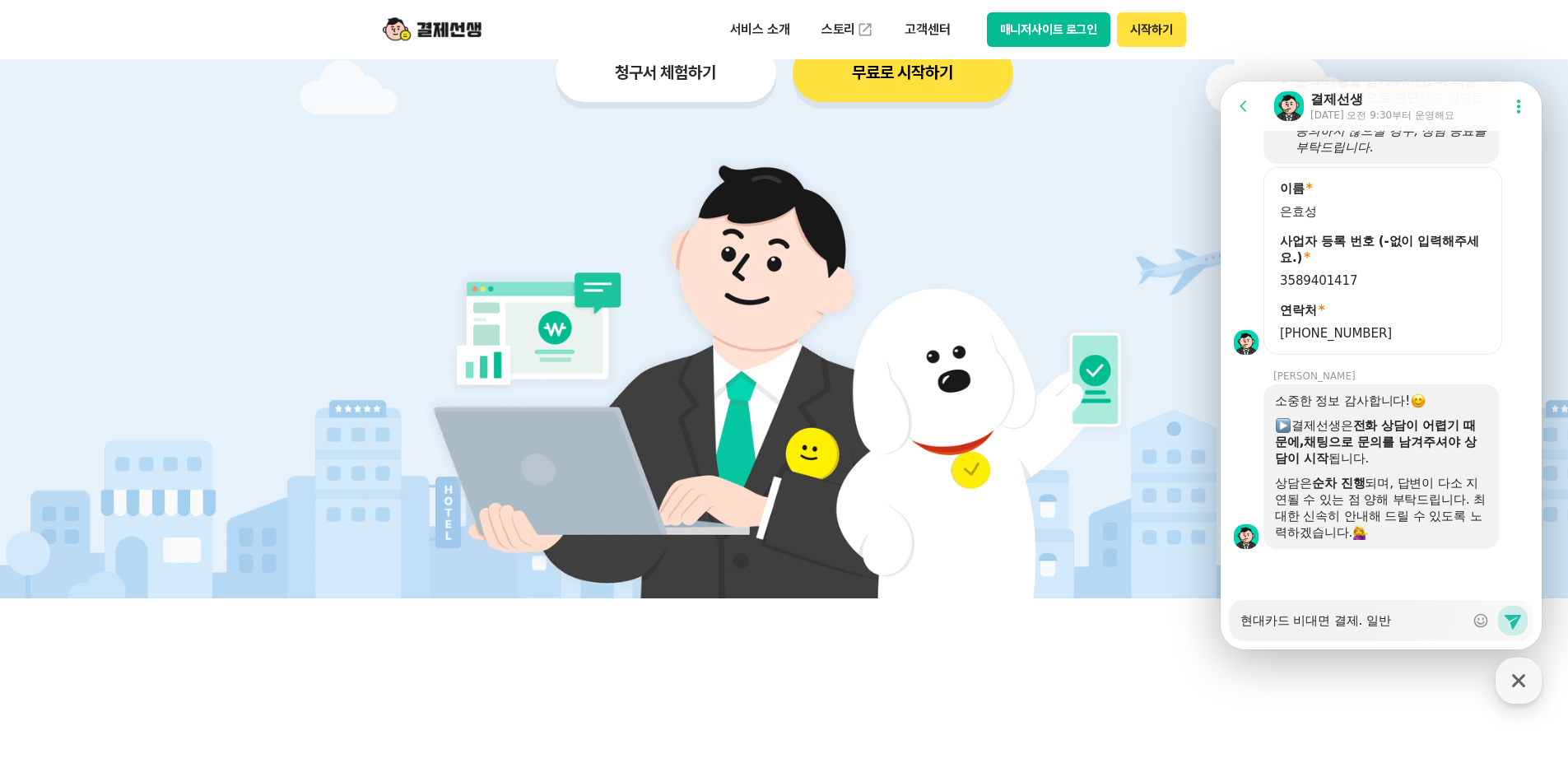
type textarea "현대카드 비대면 결제. 일반ㄱ"
type textarea "x"
type textarea "현대카드 비대면 결제. 일반겨"
type textarea "x"
type textarea "현대카드 비대면 결제. 일반결"
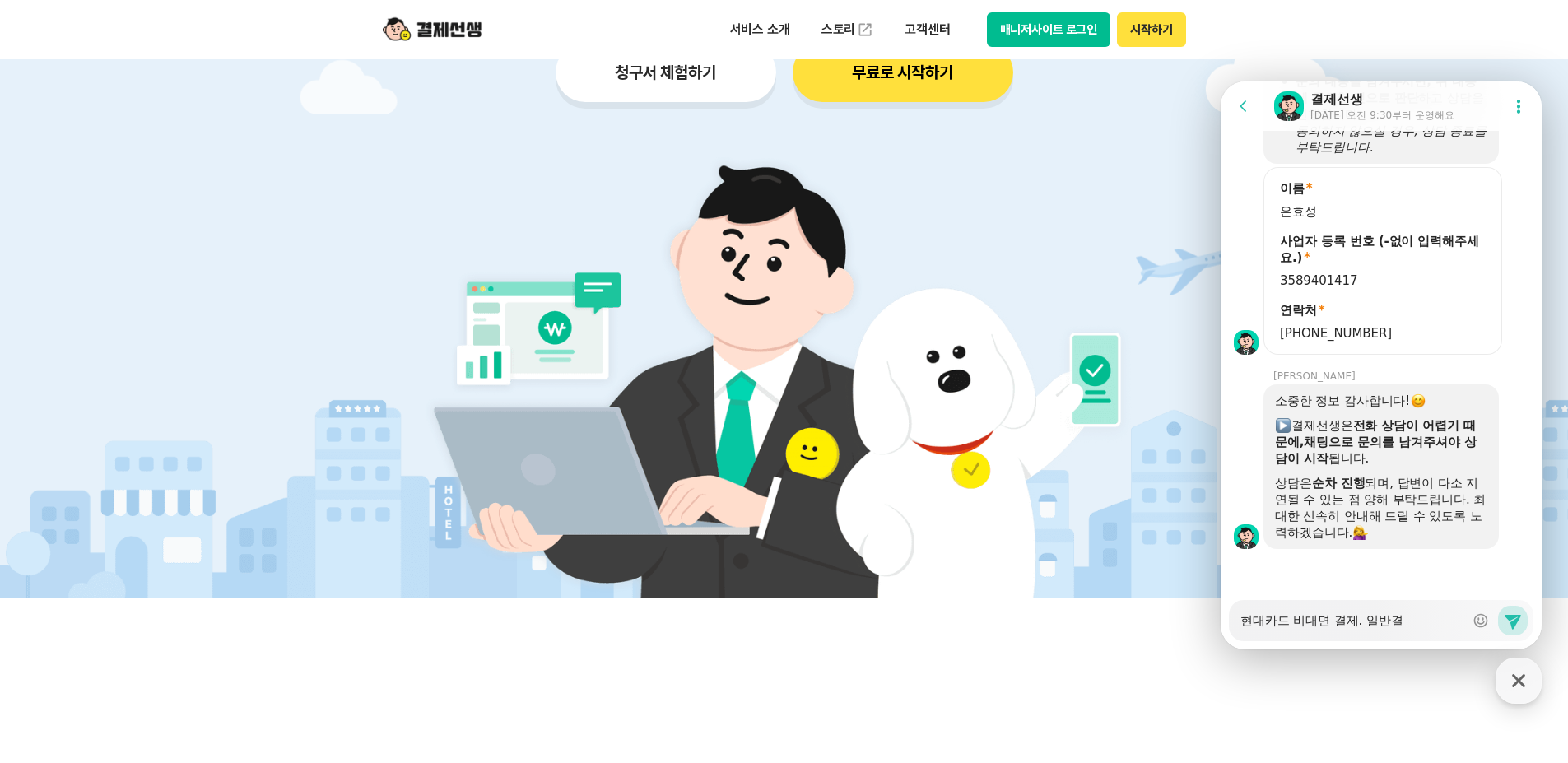
type textarea "x"
type textarea "현대카드 비대면 결제. 일반결ㅈ"
type textarea "x"
type textarea "현대카드 비대면 결제. 일반결제"
type textarea "x"
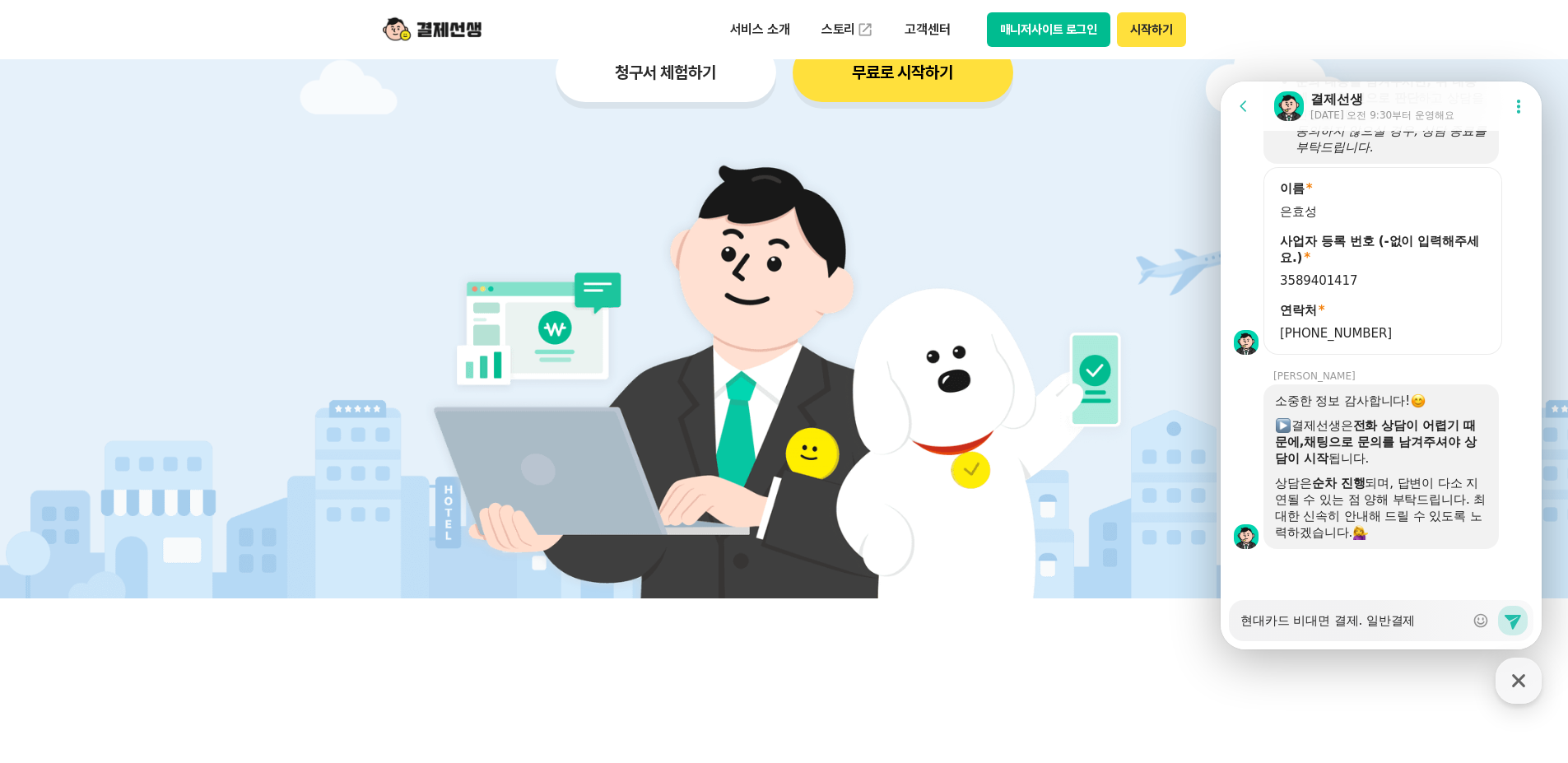
type textarea "현대카드 비대면 결제. 일반결제"
type textarea "x"
type textarea "현대카드 비대면 결제. 일반결제 ㅌ"
type textarea "x"
type textarea "현대카드 비대면 결제. 일반결제 트"
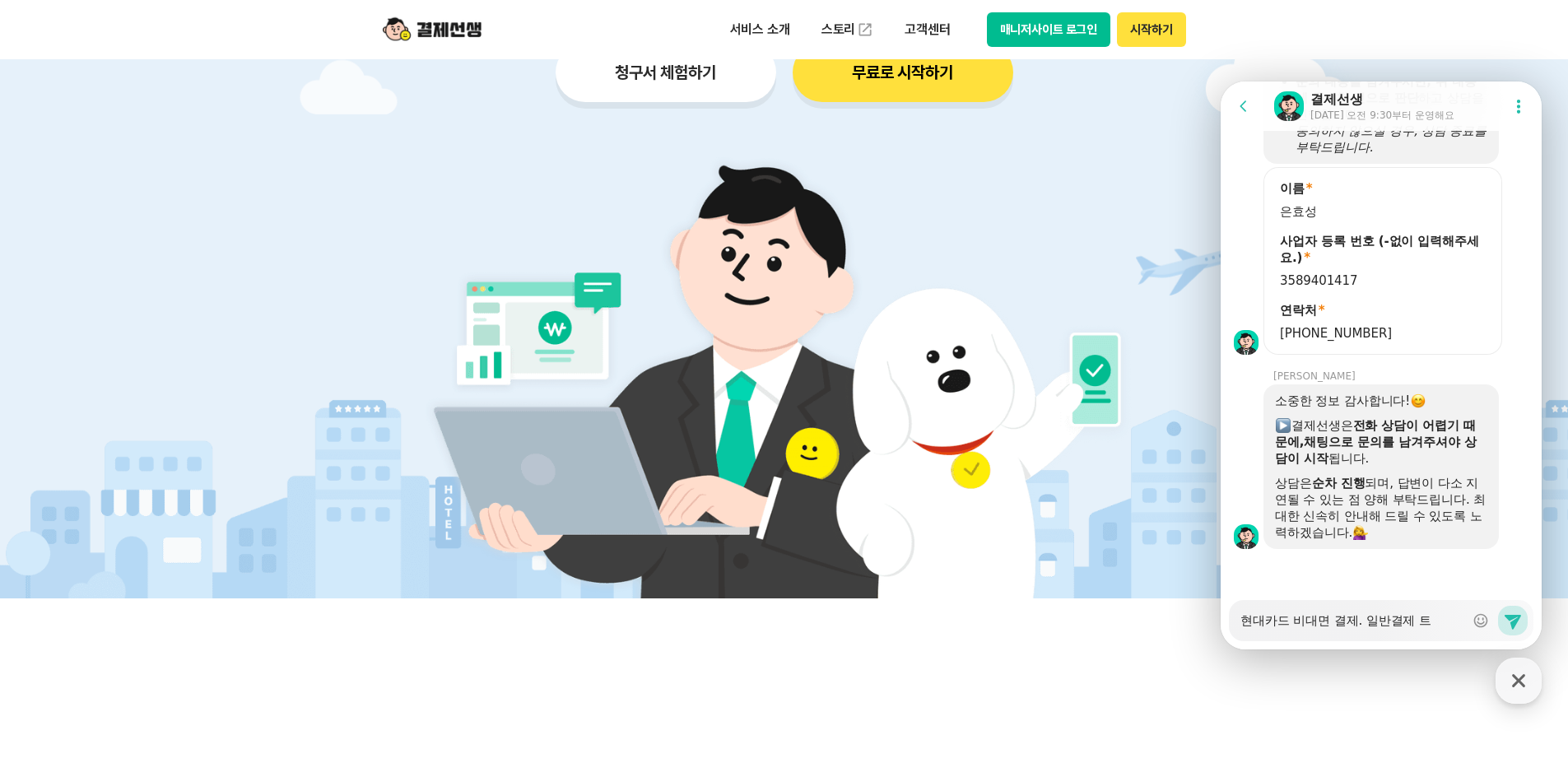
type textarea "x"
type textarea "현대카드 비대면 결제. 일반결제 특"
type textarea "x"
type textarea "현대카드 비대면 결제. 일반결제 특ㅇ"
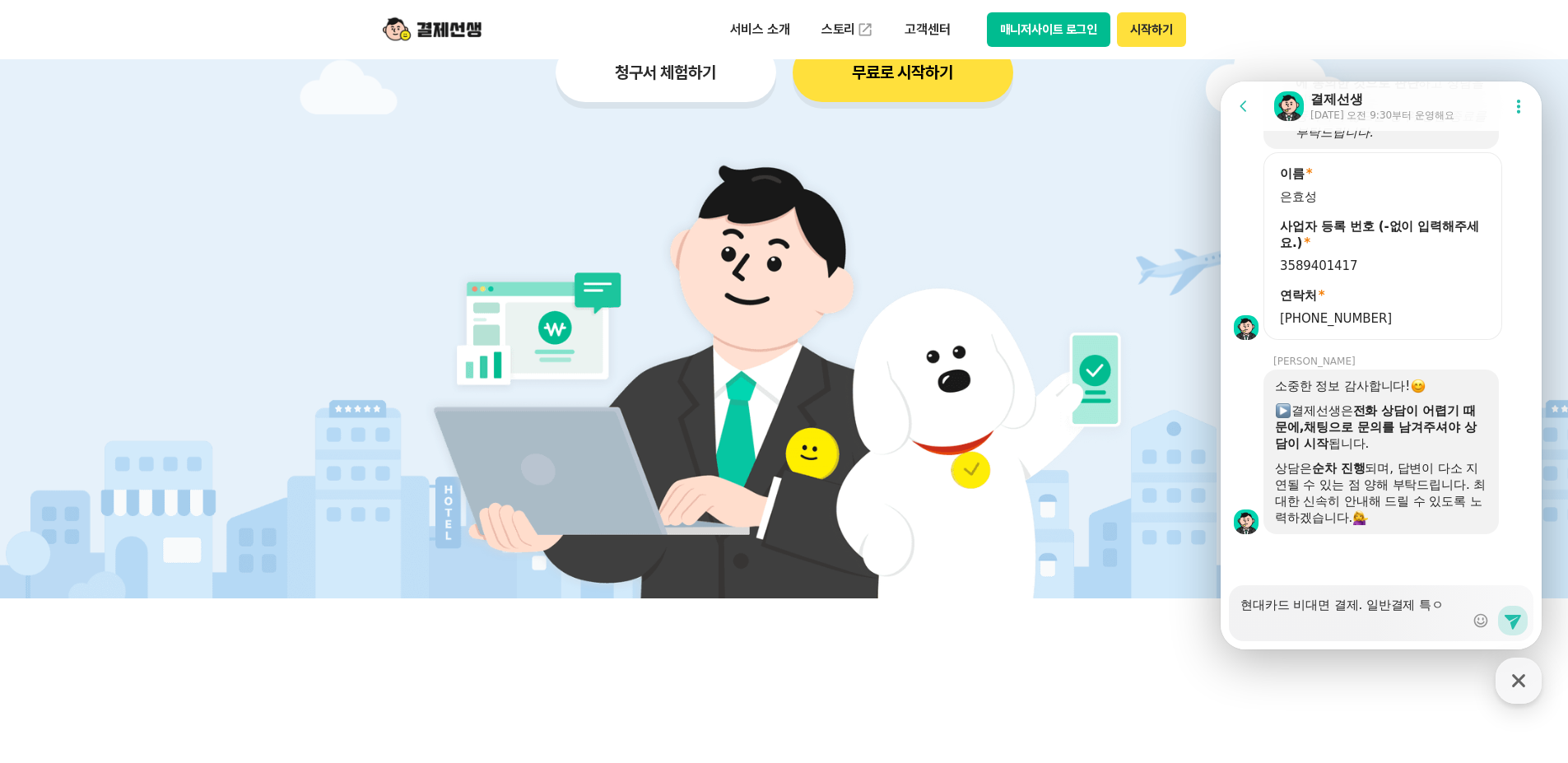
type textarea "x"
type textarea "현대카드 비대면 결제. 일반결제 특야"
type textarea "x"
type textarea "현대카드 비대면 결제. 일반결제 특약"
type textarea "x"
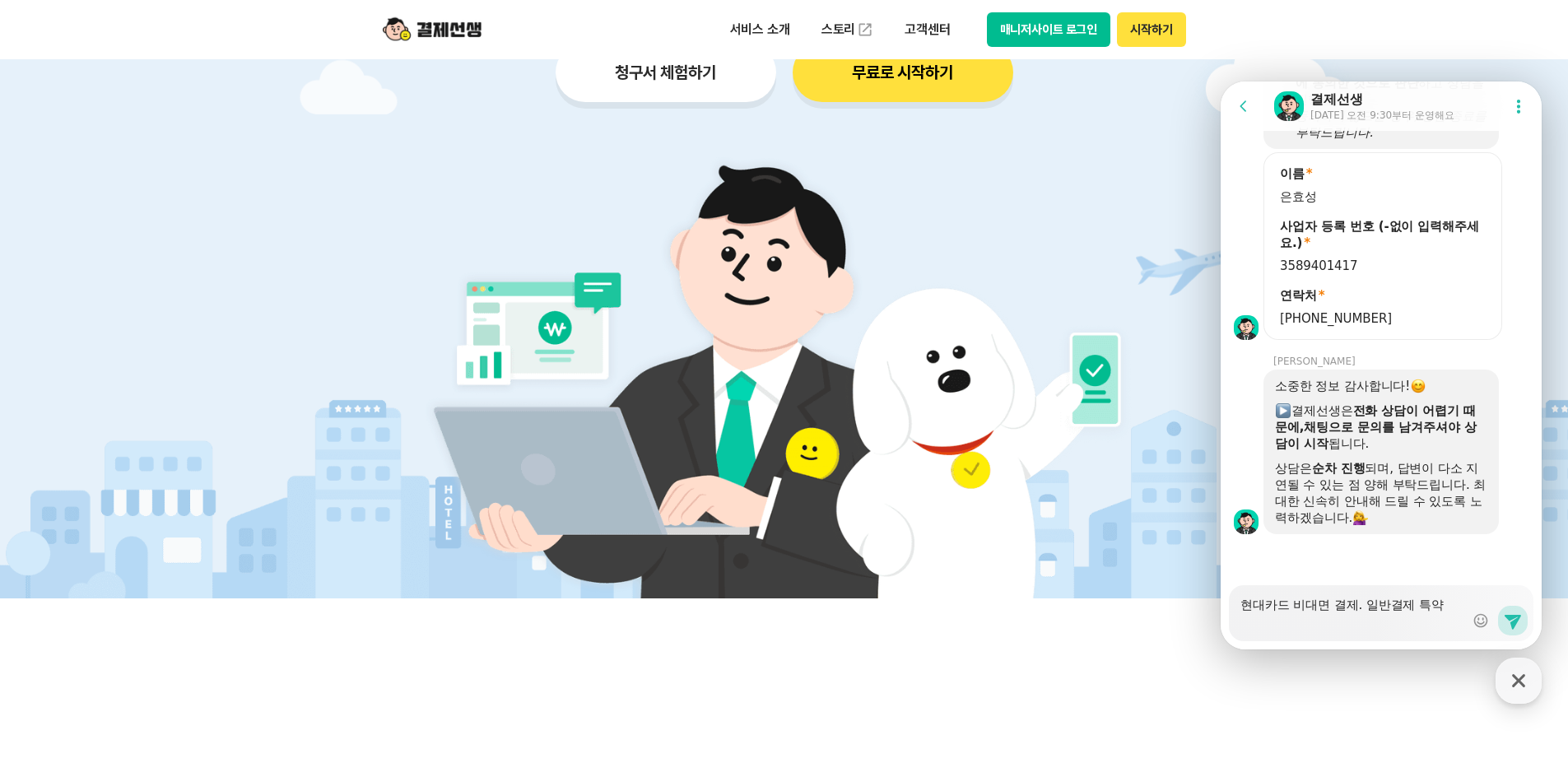
type textarea "현대카드 비대면 결제. 일반결제 특약"
type textarea "x"
type textarea "현대카드 비대면 결제. 일반결제 특약 ㅅ"
type textarea "x"
type textarea "현대카드 비대면 결제. 일반결제 특약 시"
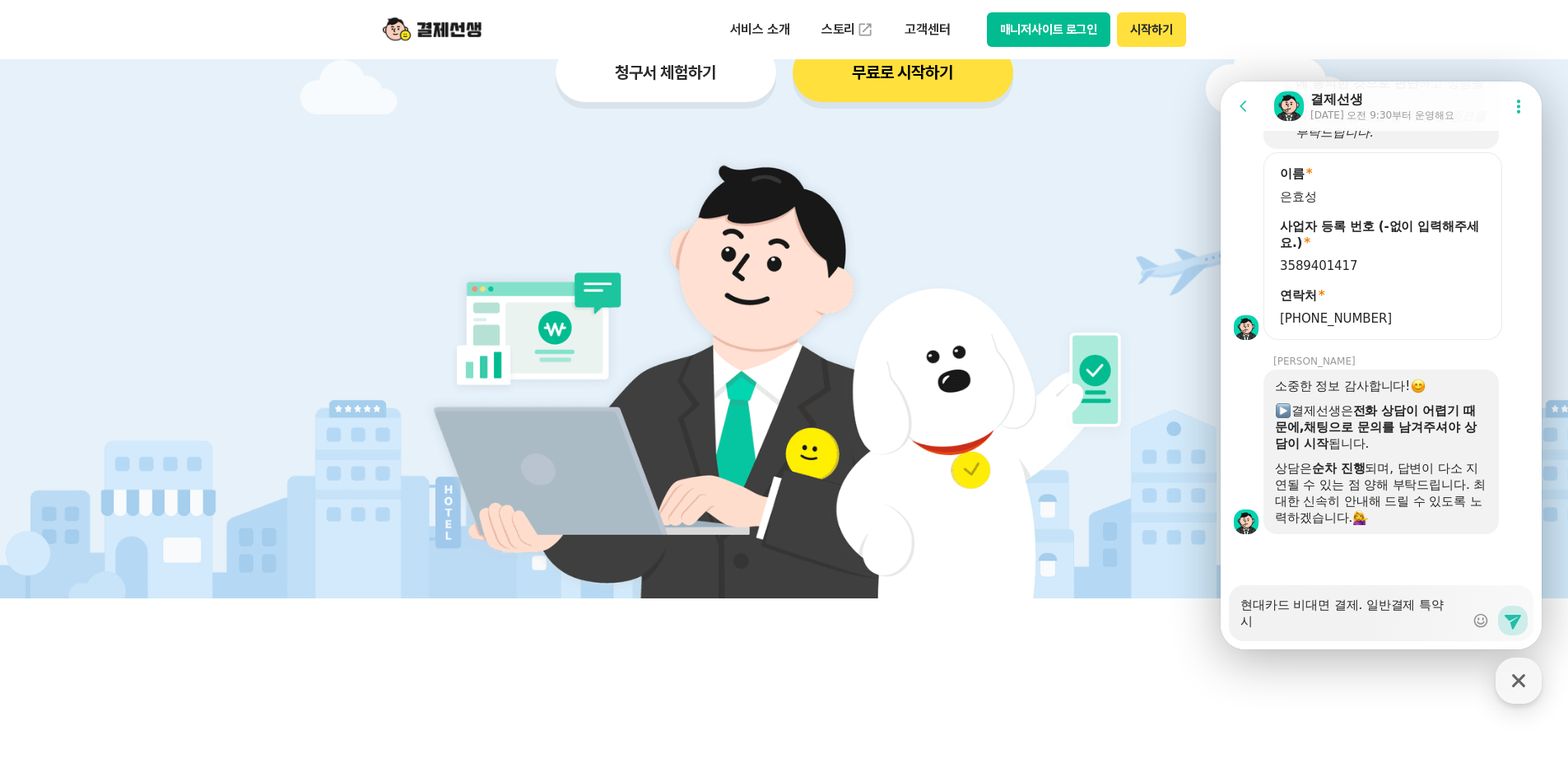
type textarea "x"
type textarea "현대카드 비대면 결제. 일반결제 특약 [DEMOGRAPHIC_DATA]"
type textarea "x"
type textarea "현대카드 비대면 결제. 일반결제 특약 신ㅊ"
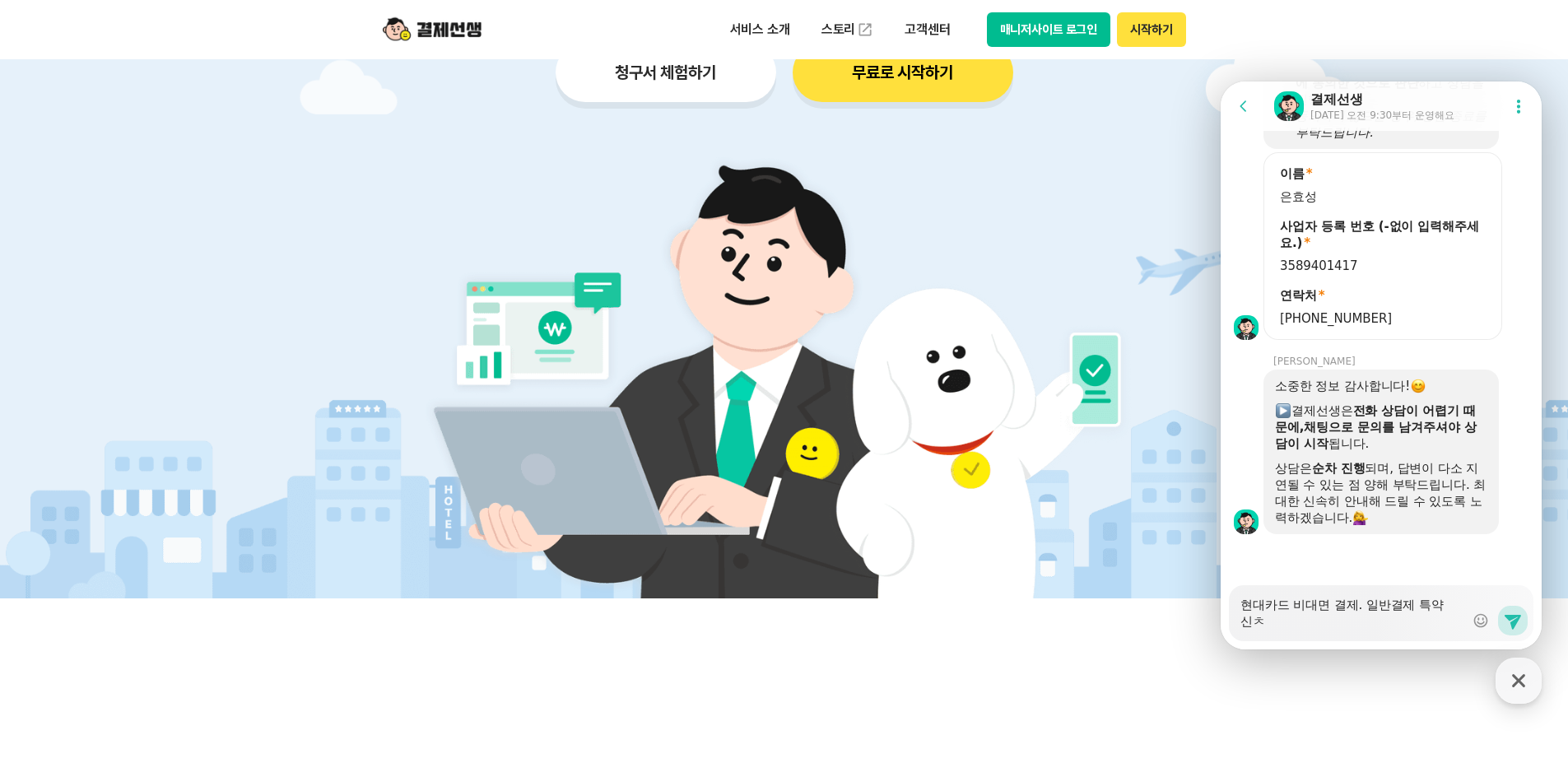
type textarea "x"
type textarea "현대카드 비대면 결제. 일반결제 특약 신처"
type textarea "x"
type textarea "현대카드 비대면 결제. 일반결제 특약 신청"
type textarea "x"
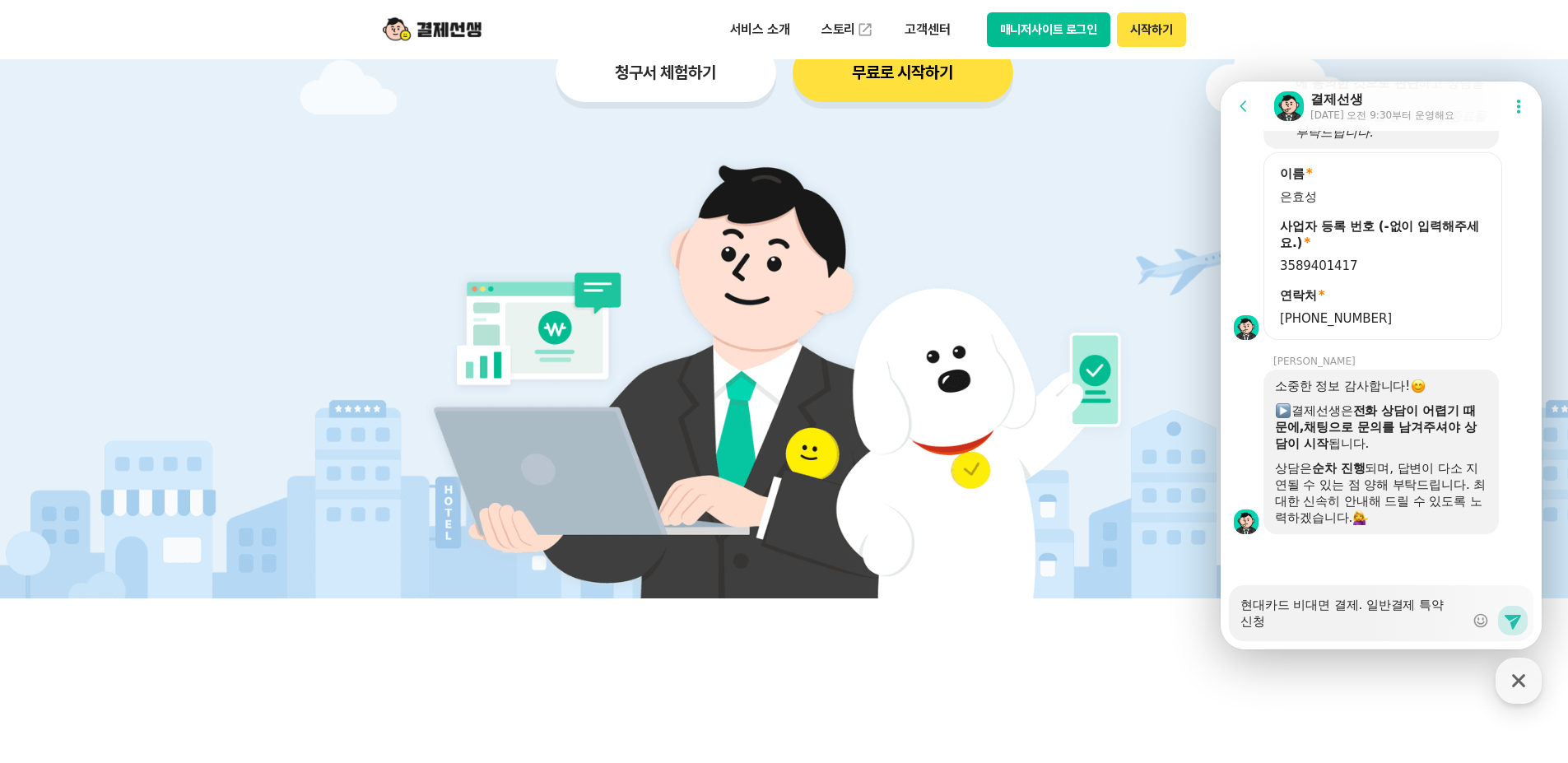
type textarea "현대카드 비대면 결제. 일반결제 특약 신청ㅎ"
type textarea "x"
type textarea "현대카드 비대면 결제. 일반결제 특약 신청해"
type textarea "x"
type textarea "현대카드 비대면 결제. 일반결제 특약 신청했"
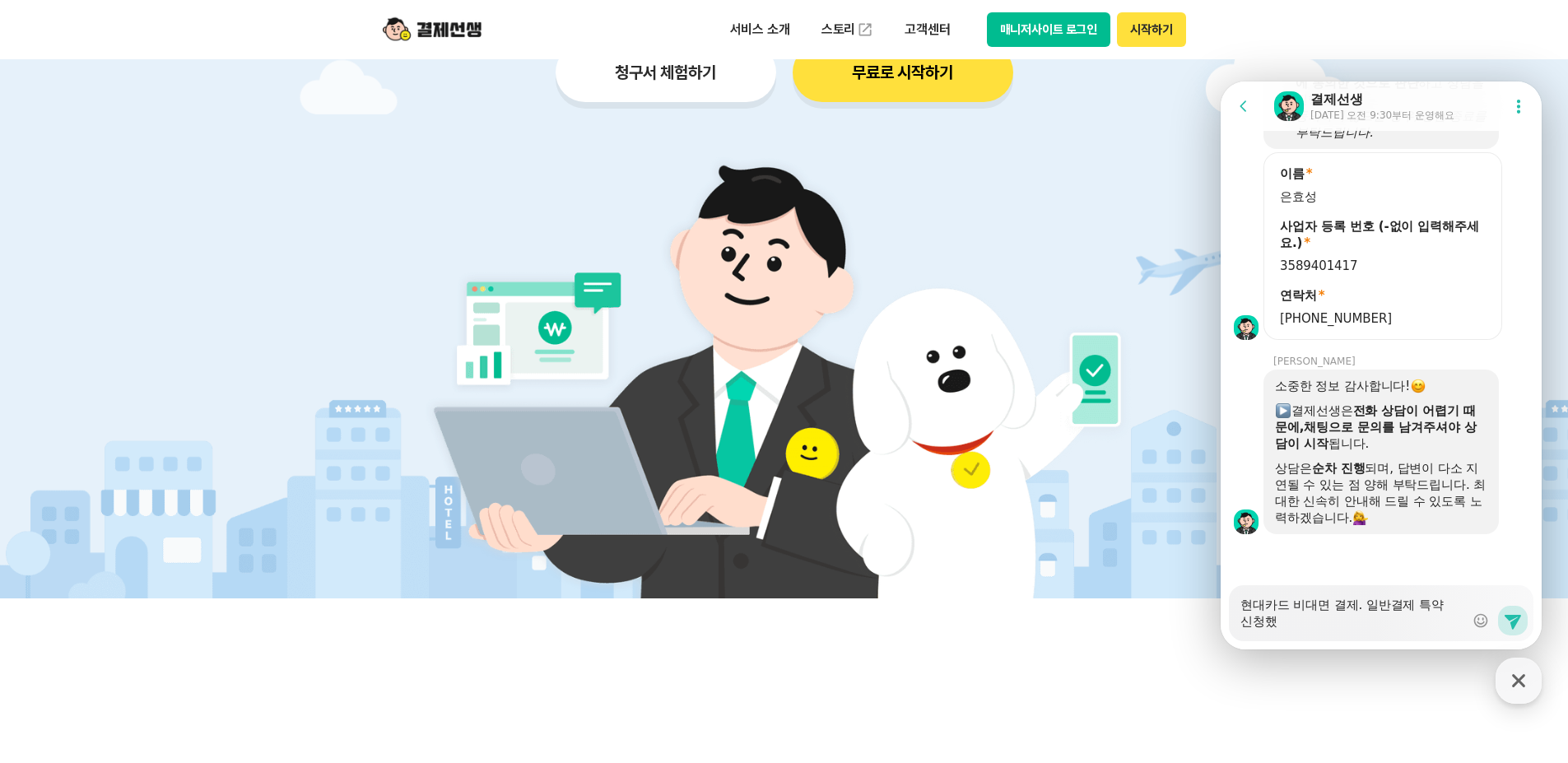
type textarea "x"
type textarea "현대카드 비대면 결제. 일반결제 특약 신청했ㅅ"
type textarea "x"
type textarea "현대카드 비대면 결제. 일반결제 특약 신청했스"
type textarea "x"
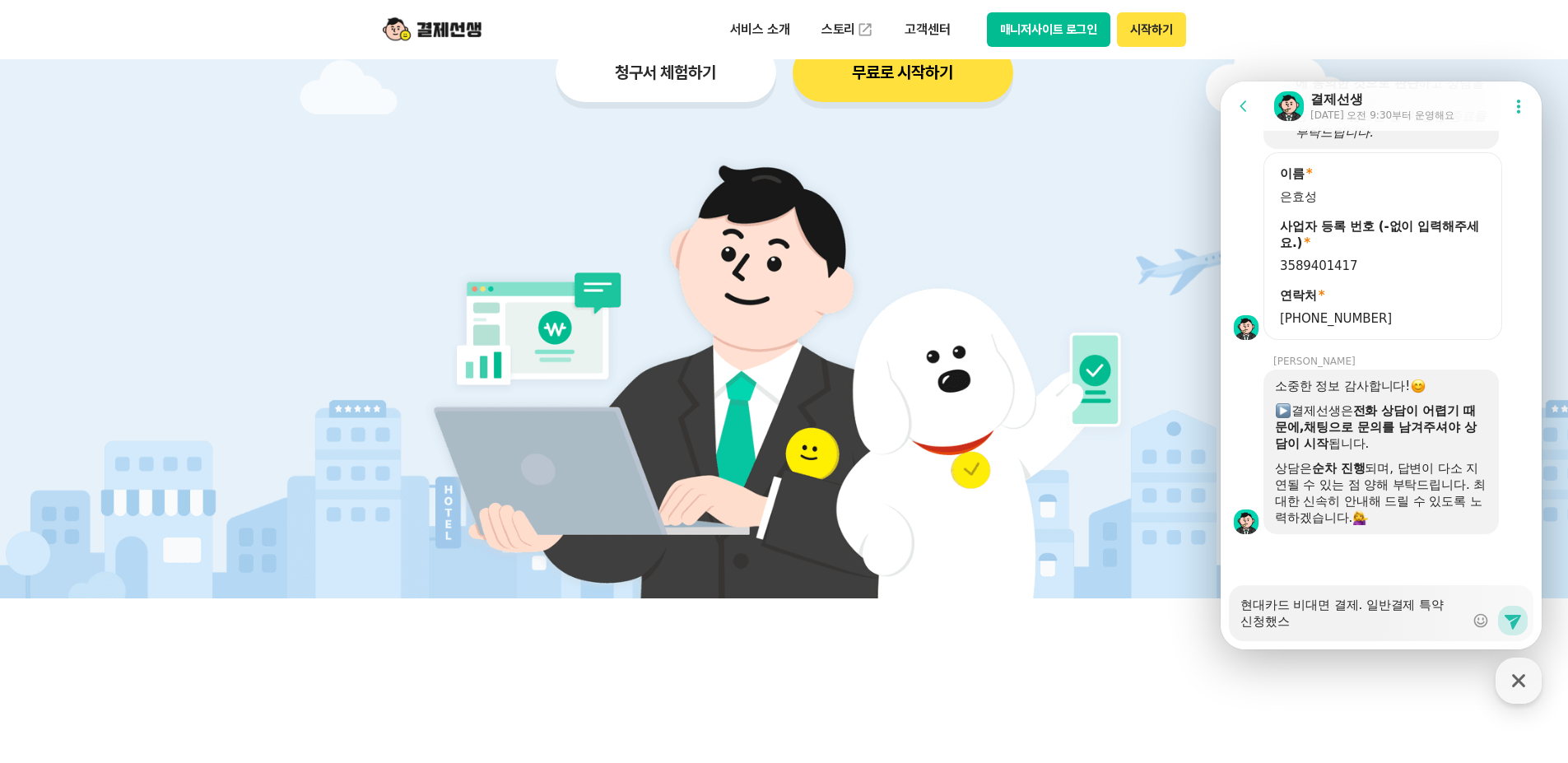
type textarea "현대카드 비대면 결제. 일반결제 특약 신청했습"
type textarea "x"
type textarea "현대카드 비대면 결제. 일반결제 특약 신청했습ㄴ"
type textarea "x"
type textarea "현대카드 비대면 결제. 일반결제 특약 신청했습니"
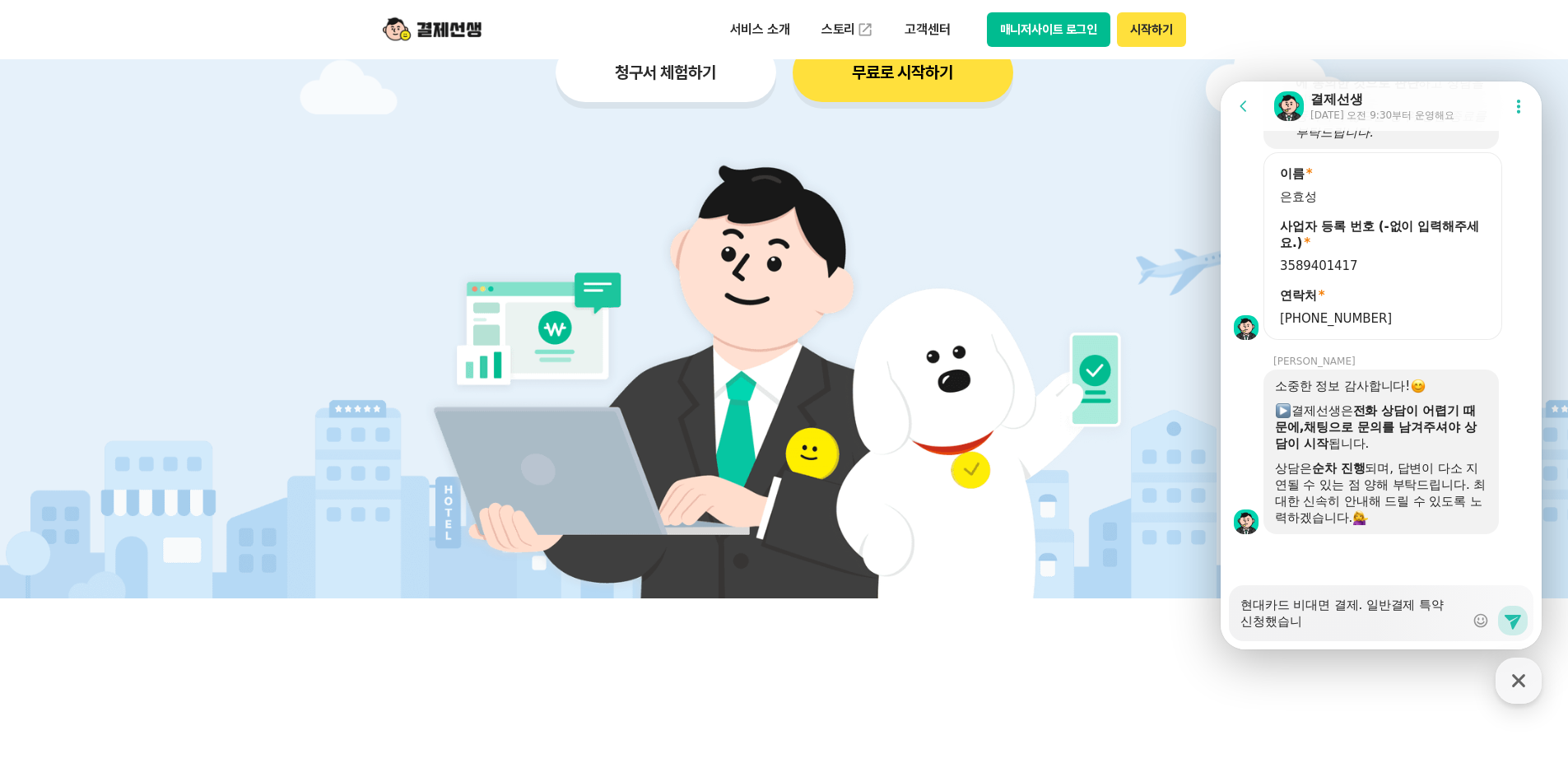
type textarea "x"
type textarea "현대카드 비대면 결제. 일반결제 특약 신청했습닏"
type textarea "x"
type textarea "현대카드 비대면 결제. 일반결제 특약 신청했습니다"
type textarea "x"
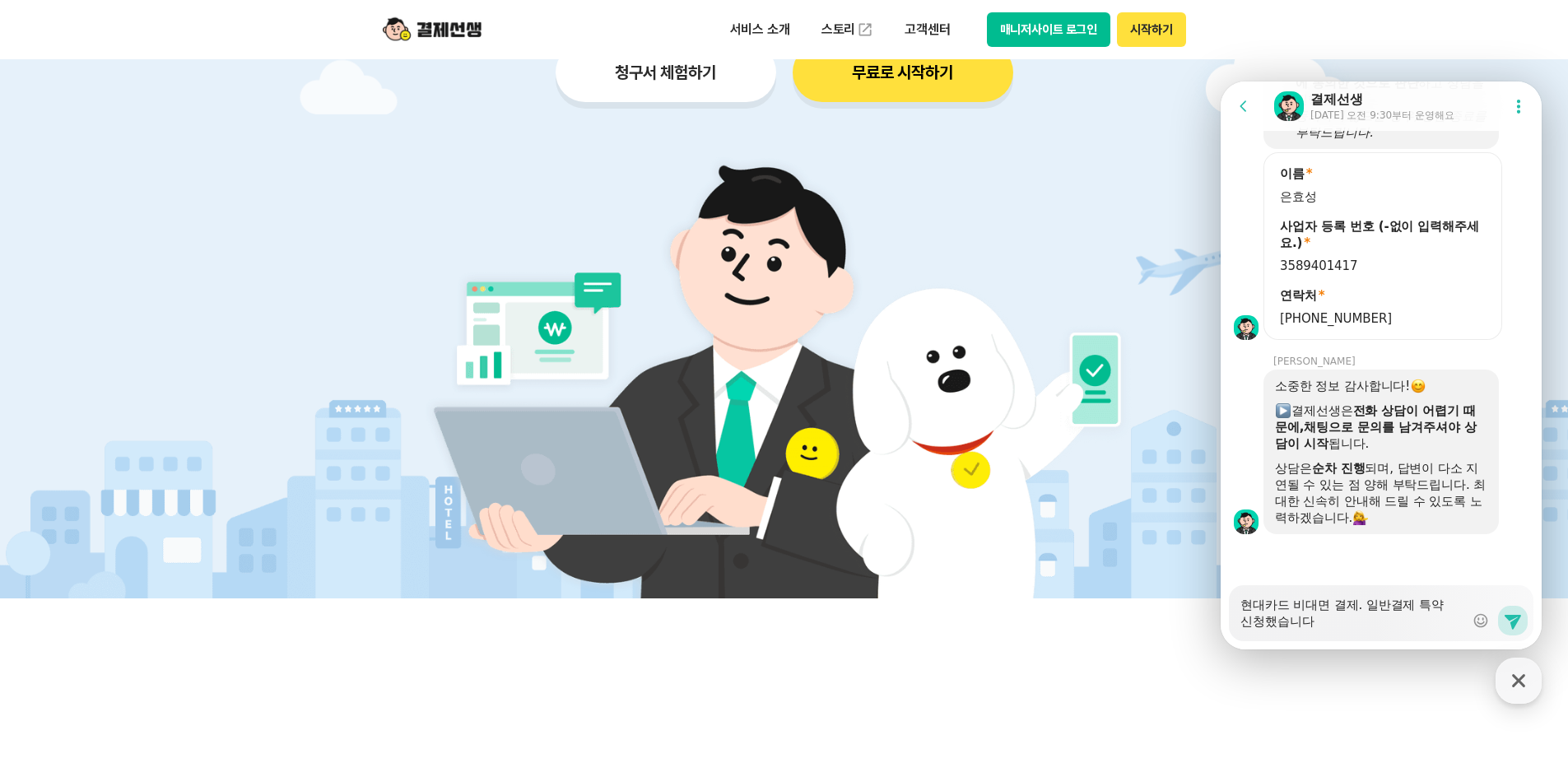
type textarea "현대카드 비대면 결제. 일반결제 특약 신청했습니다."
type textarea "x"
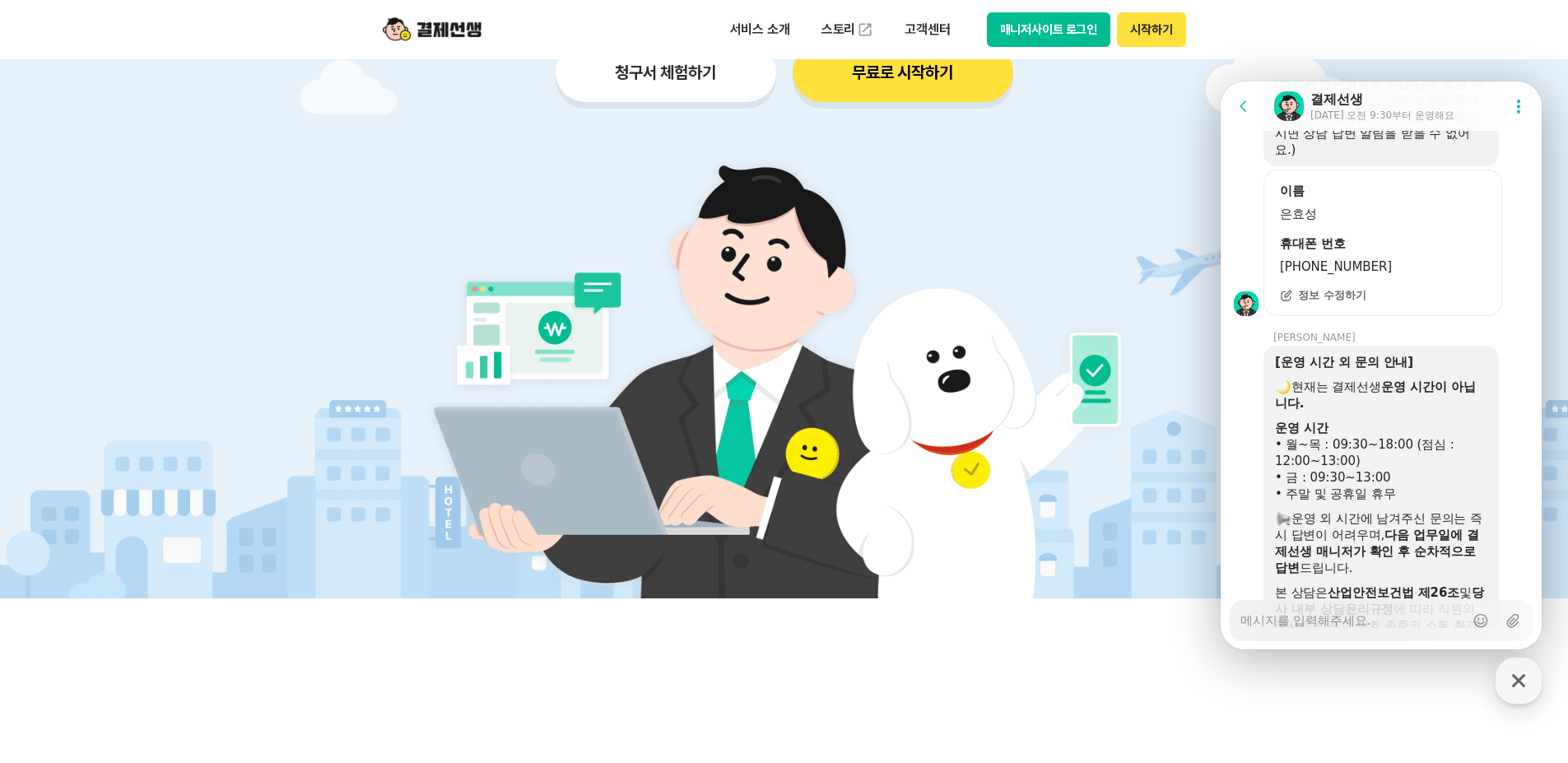
scroll to position [2381, 0]
click at [1485, 29] on header "서비스 소개 스토리 고객센터 매니저사이트 로그인 시작하기" at bounding box center [784, 29] width 1568 height 59
type textarea "x"
